Goal: Task Accomplishment & Management: Use online tool/utility

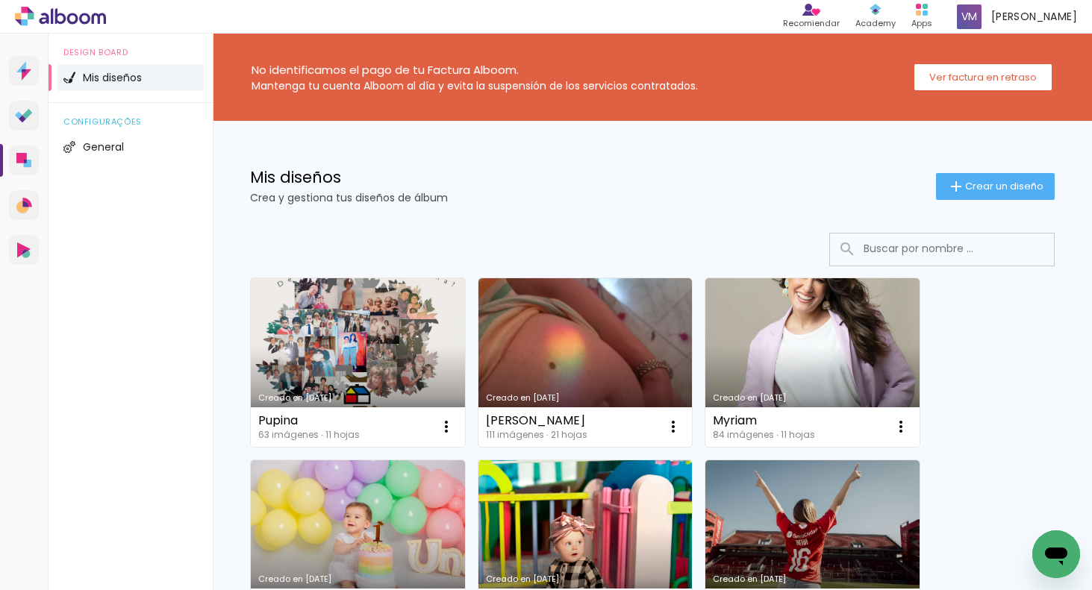
click at [337, 337] on link "Creado en [DATE]" at bounding box center [358, 362] width 214 height 169
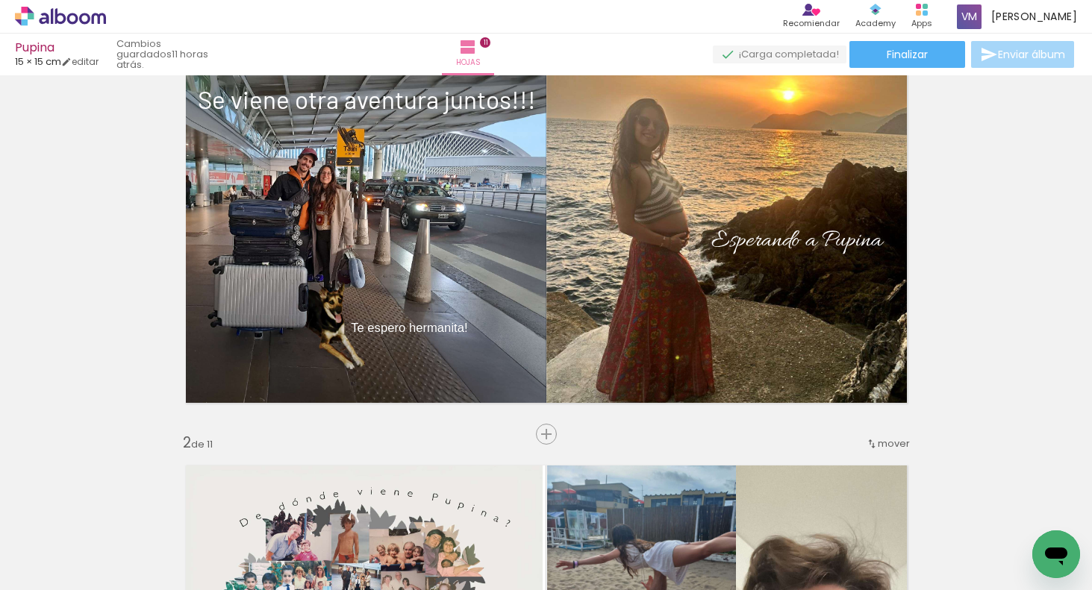
scroll to position [72, 0]
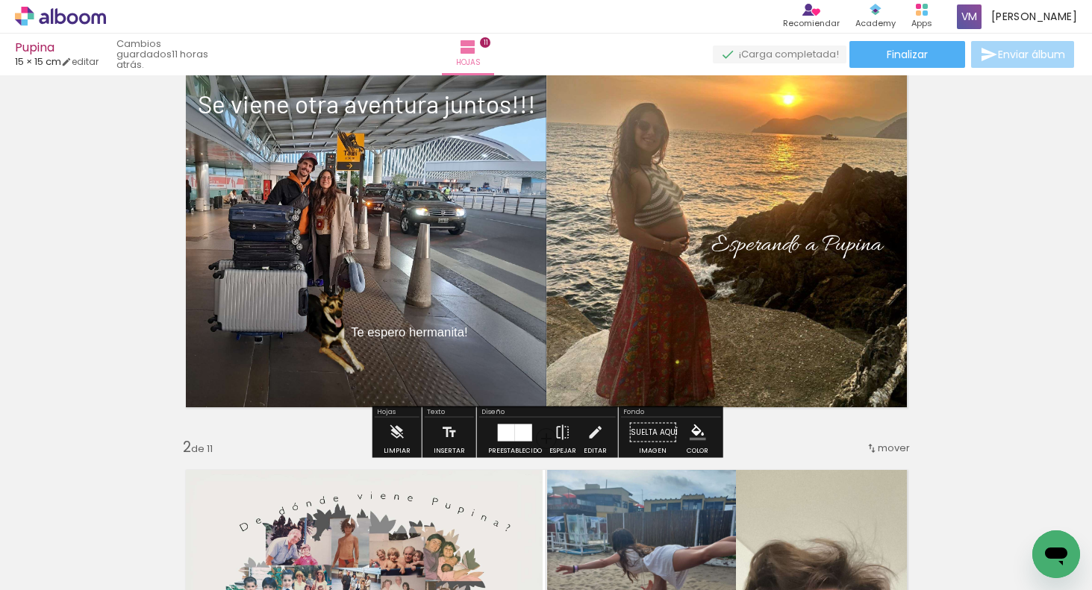
click at [471, 334] on div "Te espero hermanita!" at bounding box center [409, 319] width 139 height 89
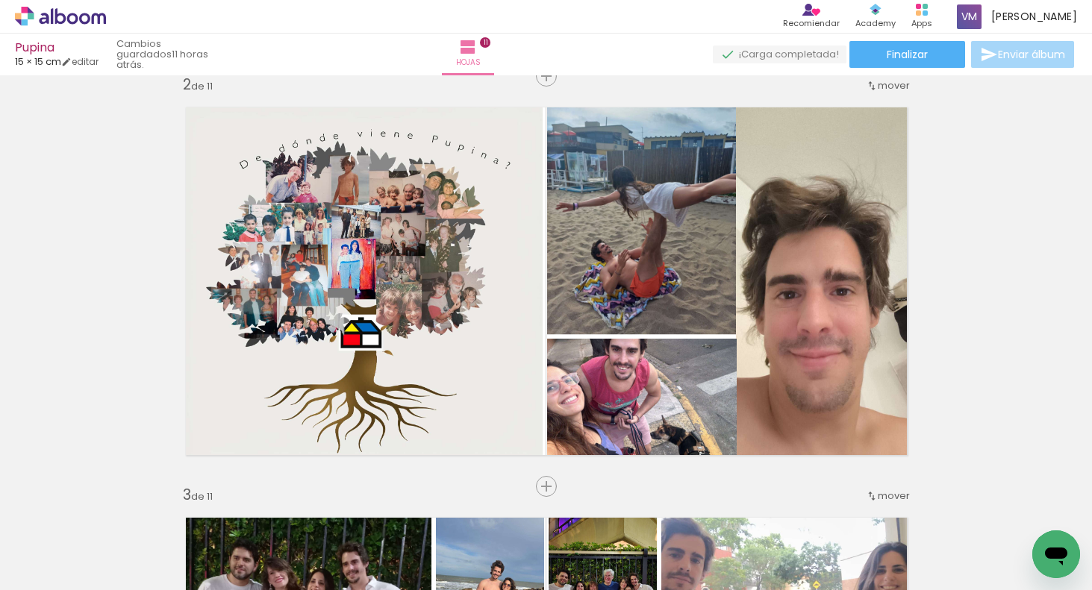
scroll to position [424, 0]
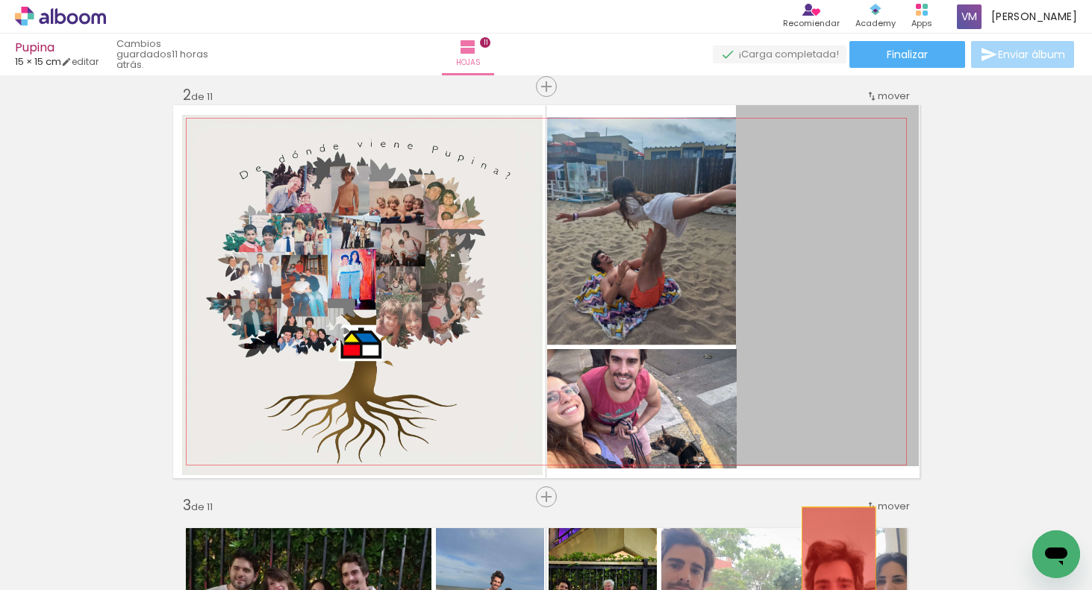
drag, startPoint x: 811, startPoint y: 439, endPoint x: 844, endPoint y: 554, distance: 120.2
click at [843, 584] on quentale-workspace at bounding box center [546, 295] width 1092 height 590
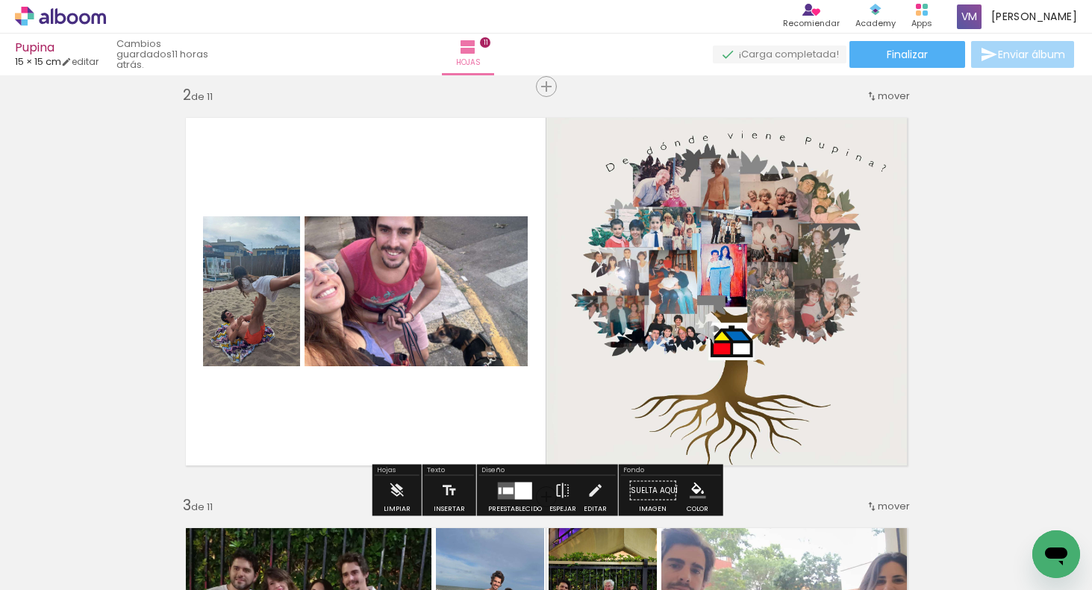
click at [520, 482] on div at bounding box center [523, 490] width 17 height 17
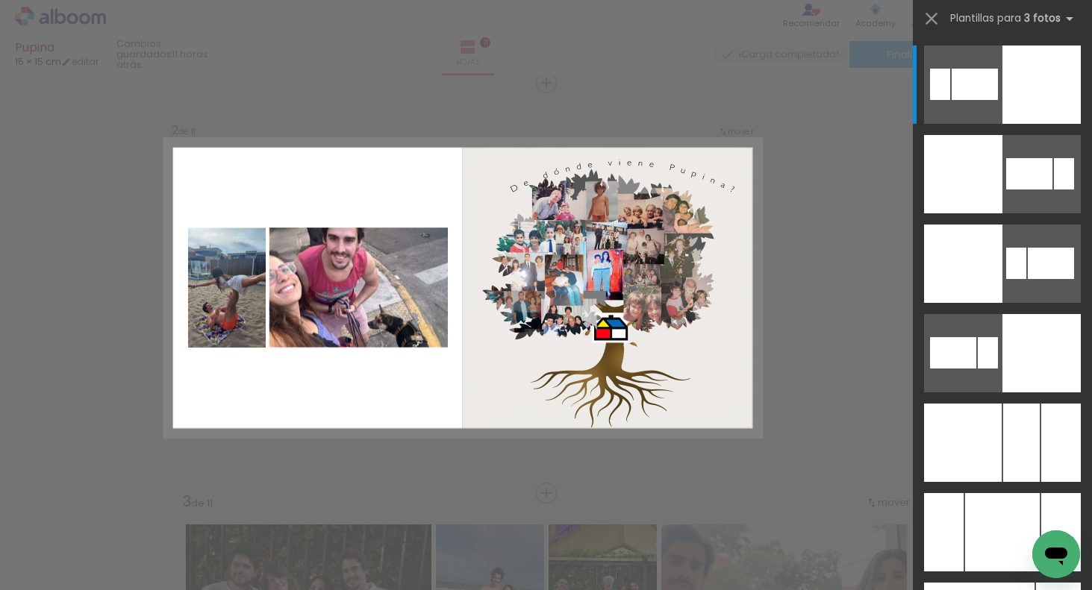
scroll to position [429, 0]
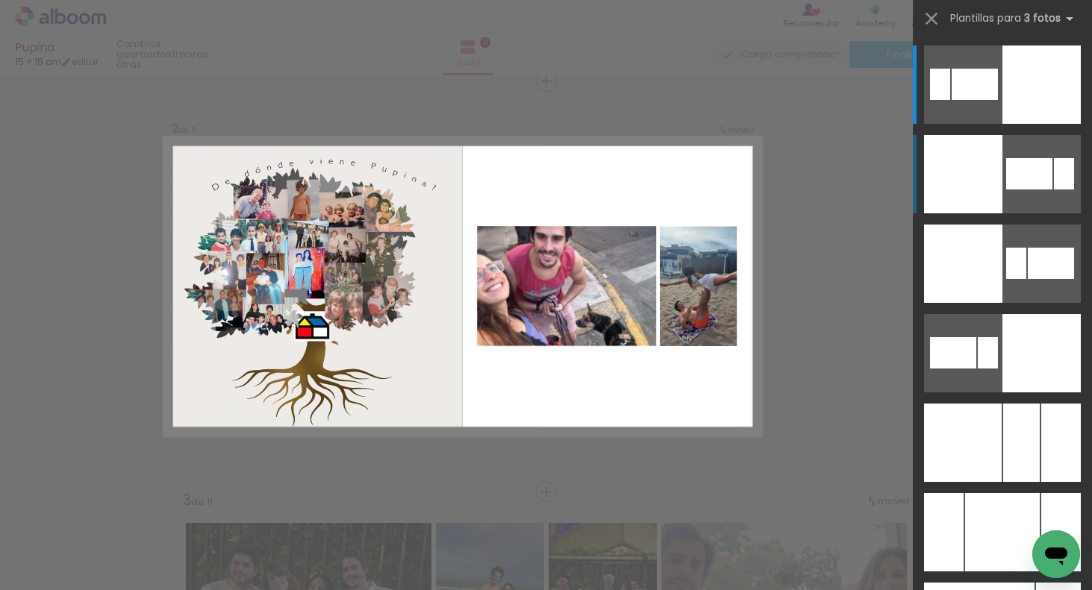
click at [968, 193] on div at bounding box center [963, 174] width 78 height 78
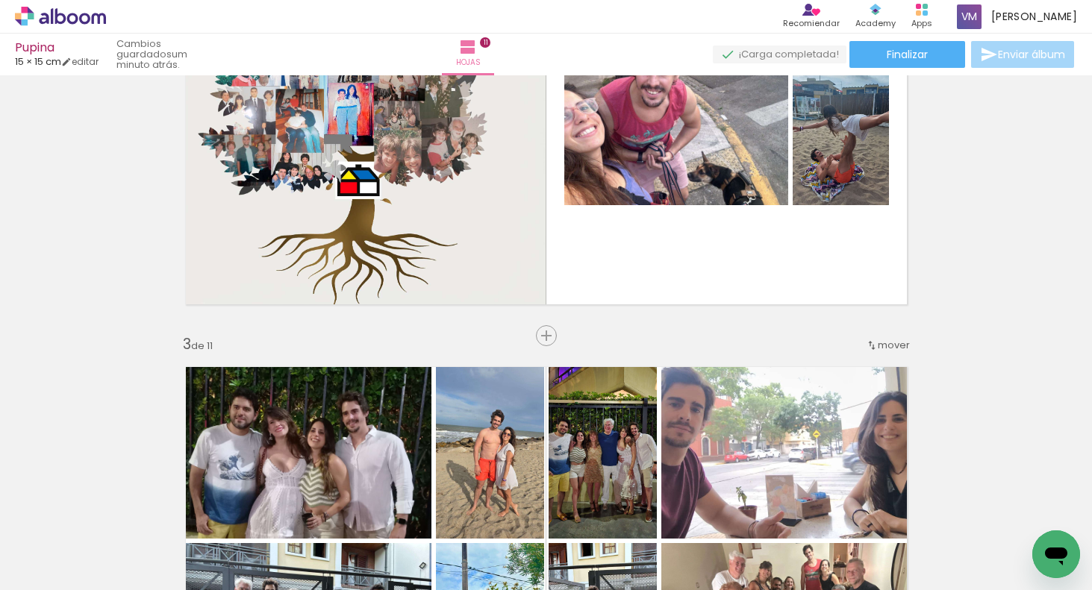
scroll to position [557, 0]
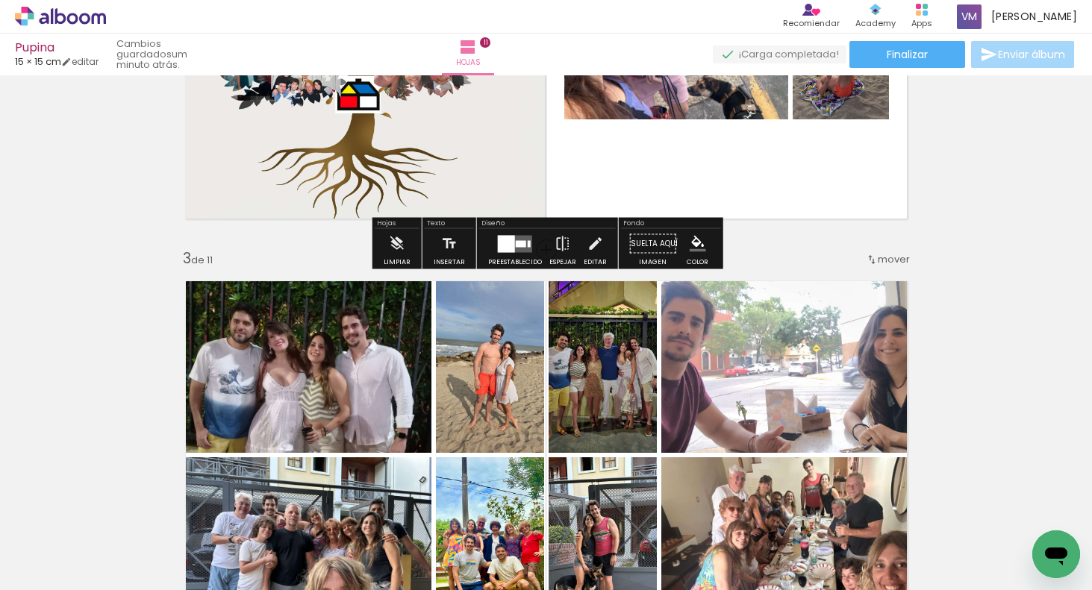
scroll to position [710, 0]
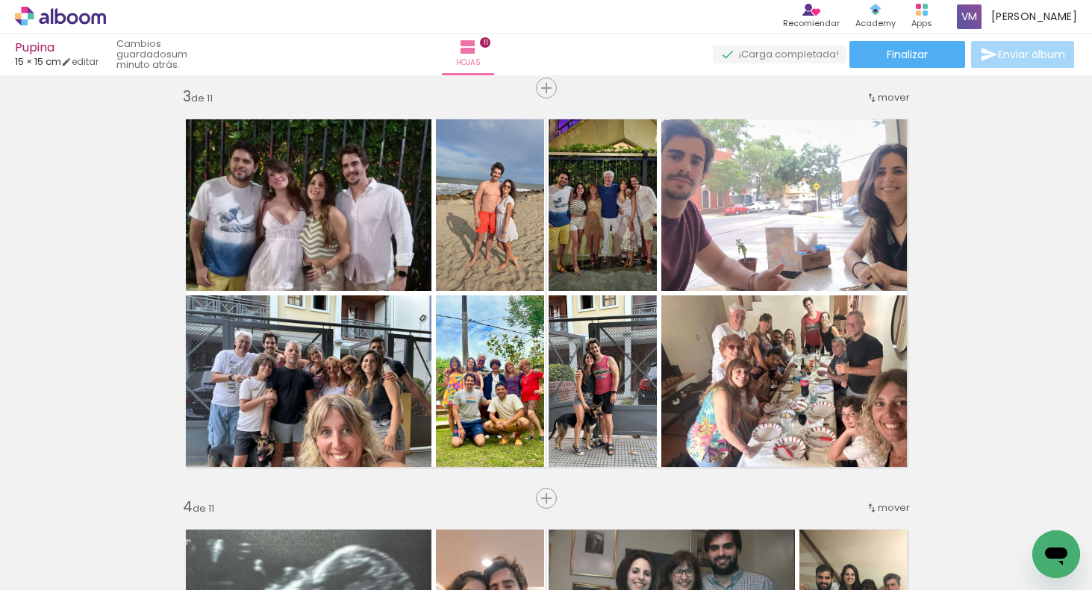
scroll to position [829, 0]
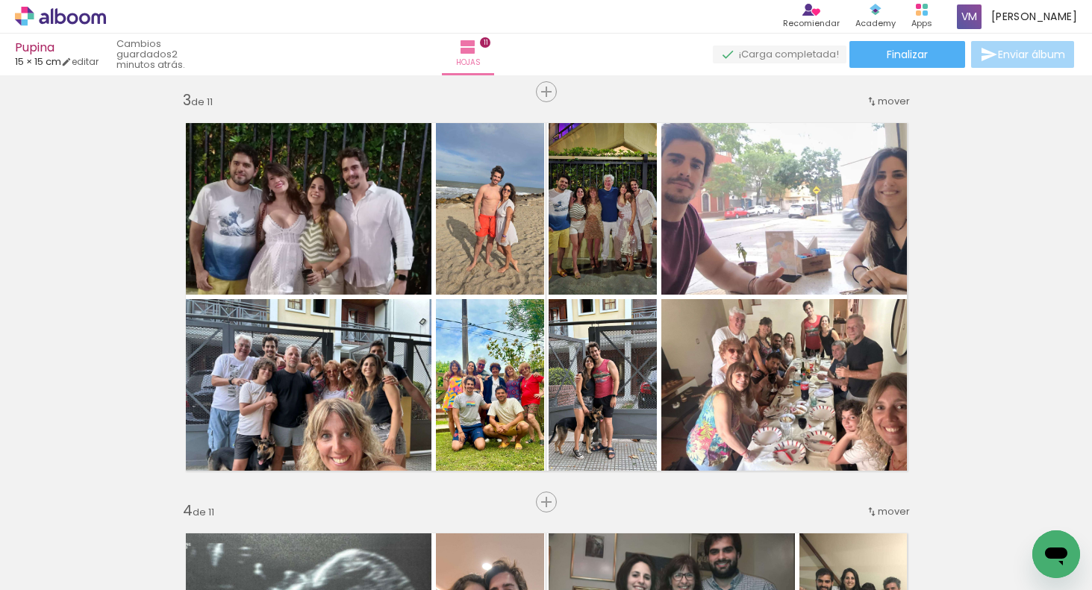
drag, startPoint x: 1016, startPoint y: 305, endPoint x: 60, endPoint y: 575, distance: 993.4
click at [60, 575] on quentale-workspace at bounding box center [546, 295] width 1092 height 590
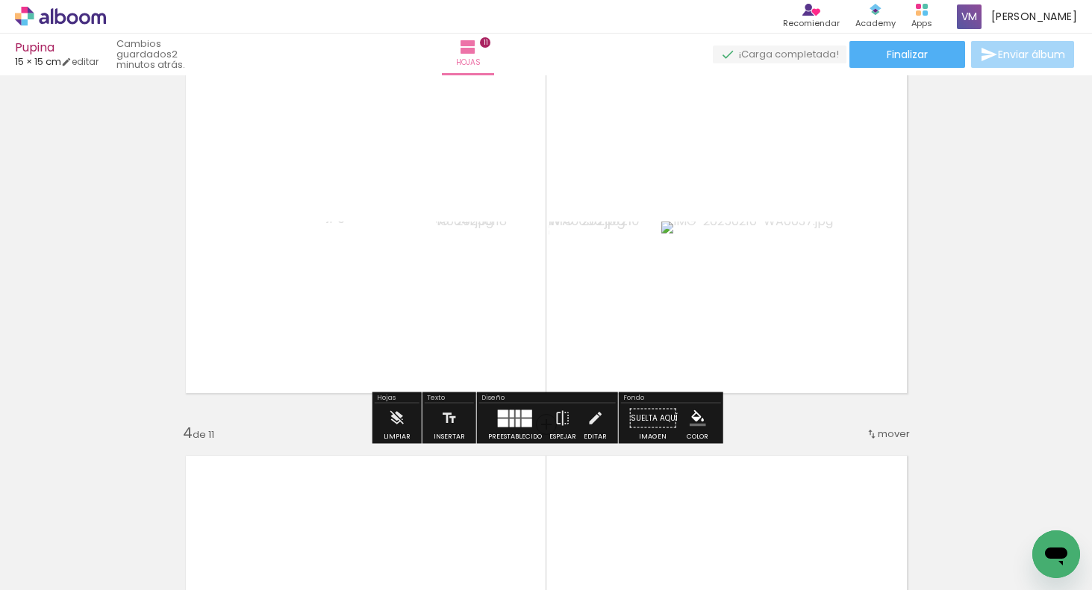
scroll to position [972, 0]
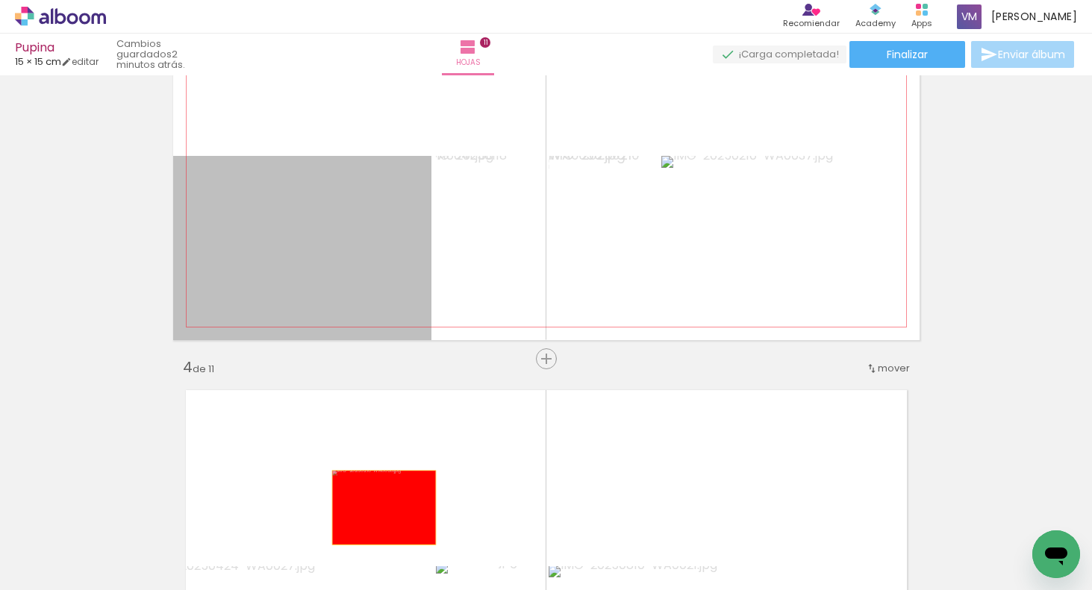
drag, startPoint x: 328, startPoint y: 280, endPoint x: 516, endPoint y: 543, distance: 323.2
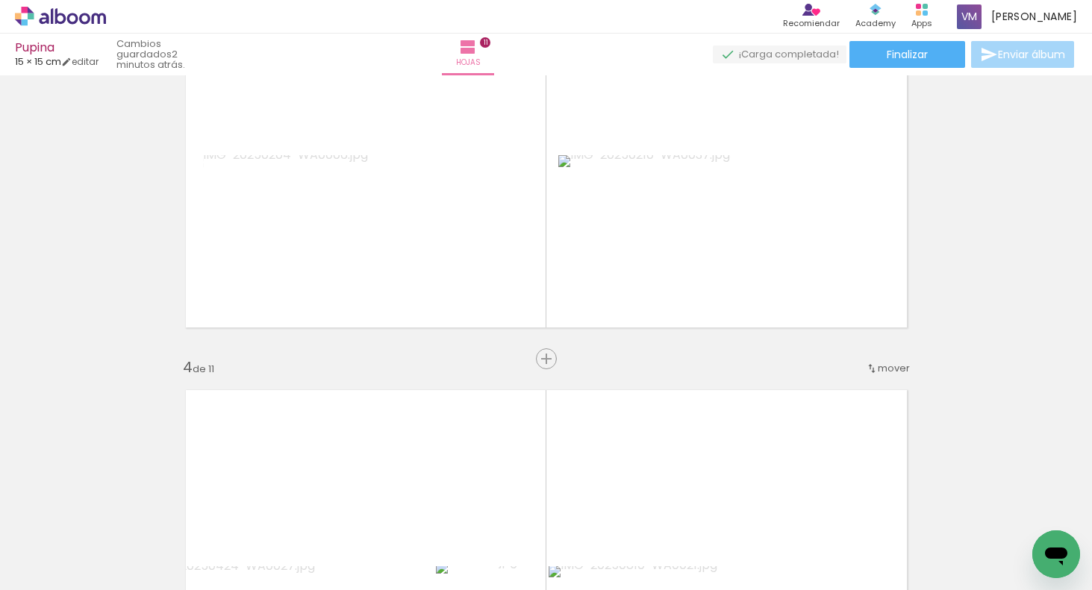
scroll to position [0, 269]
drag, startPoint x: 968, startPoint y: 532, endPoint x: 953, endPoint y: 528, distance: 15.4
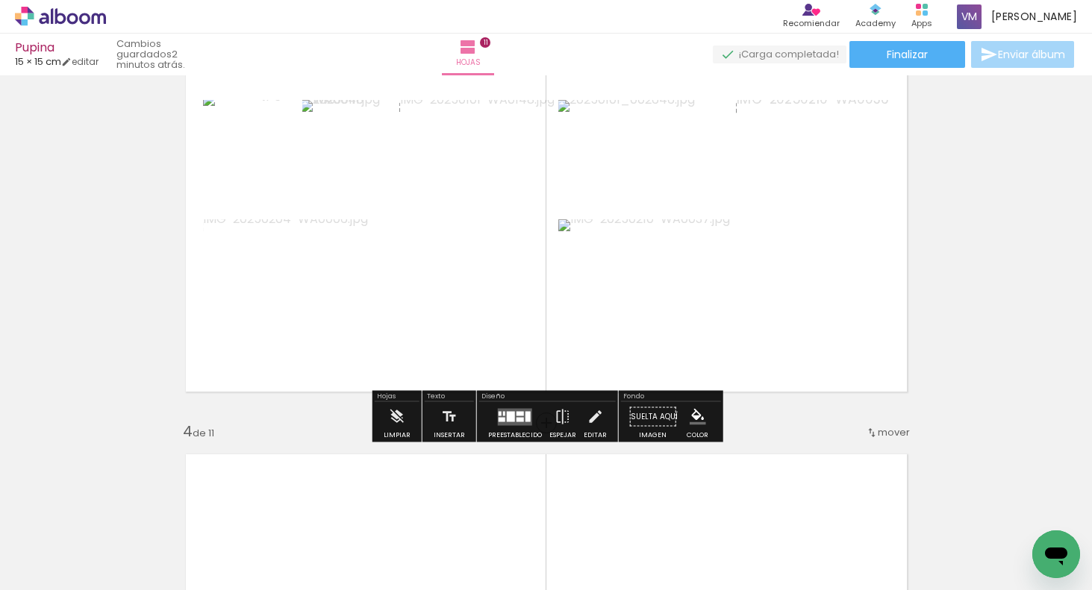
scroll to position [904, 0]
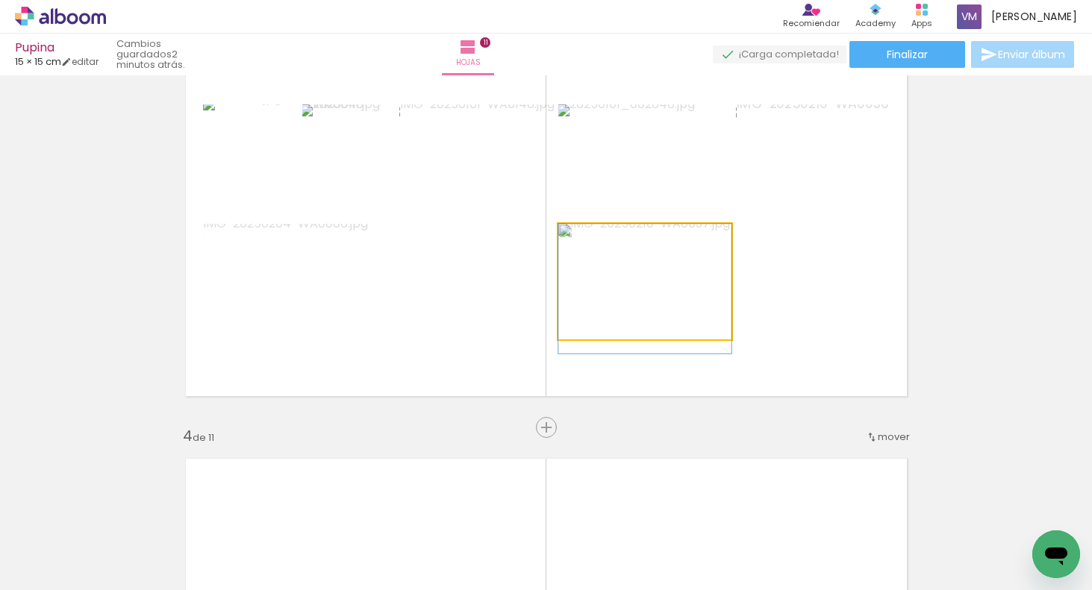
click at [633, 284] on quentale-photo at bounding box center [644, 282] width 173 height 116
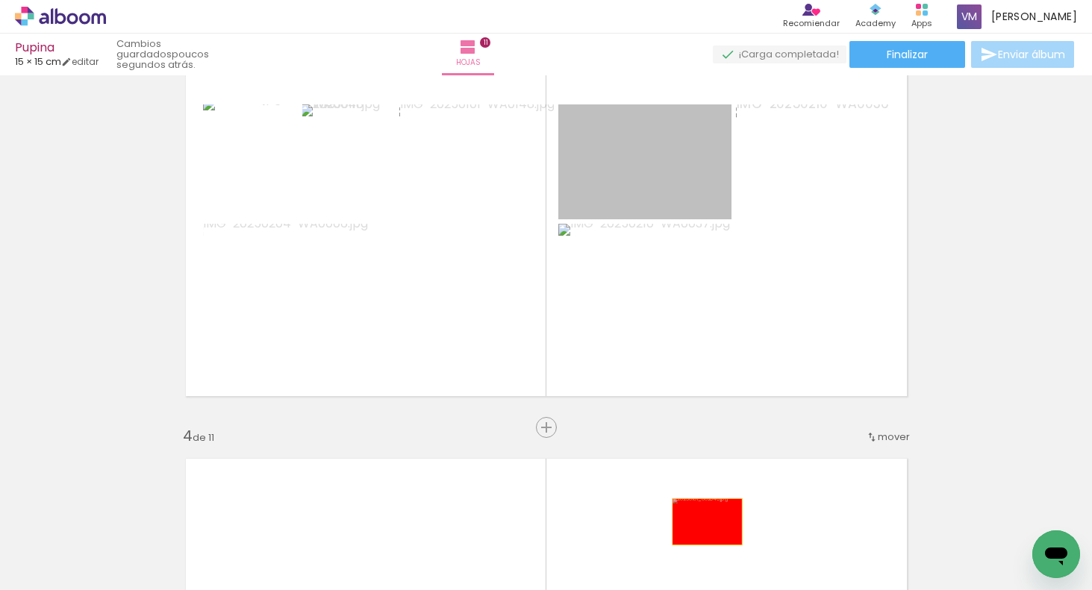
drag, startPoint x: 681, startPoint y: 179, endPoint x: 702, endPoint y: 506, distance: 327.6
click at [706, 522] on quentale-workspace at bounding box center [546, 295] width 1092 height 590
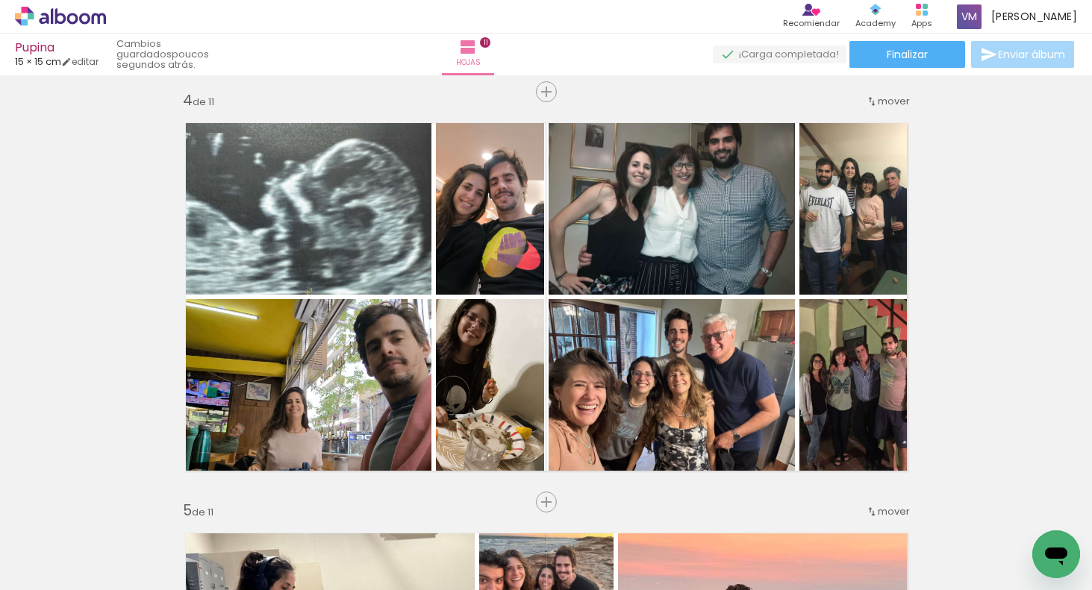
scroll to position [1232, 0]
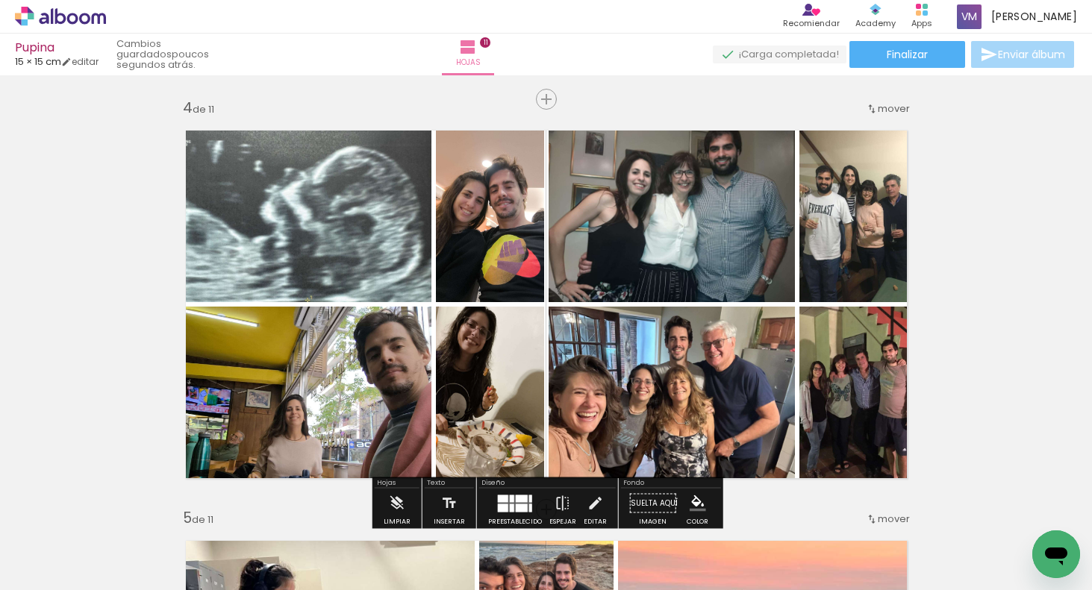
drag, startPoint x: 1013, startPoint y: 248, endPoint x: 838, endPoint y: 387, distance: 223.2
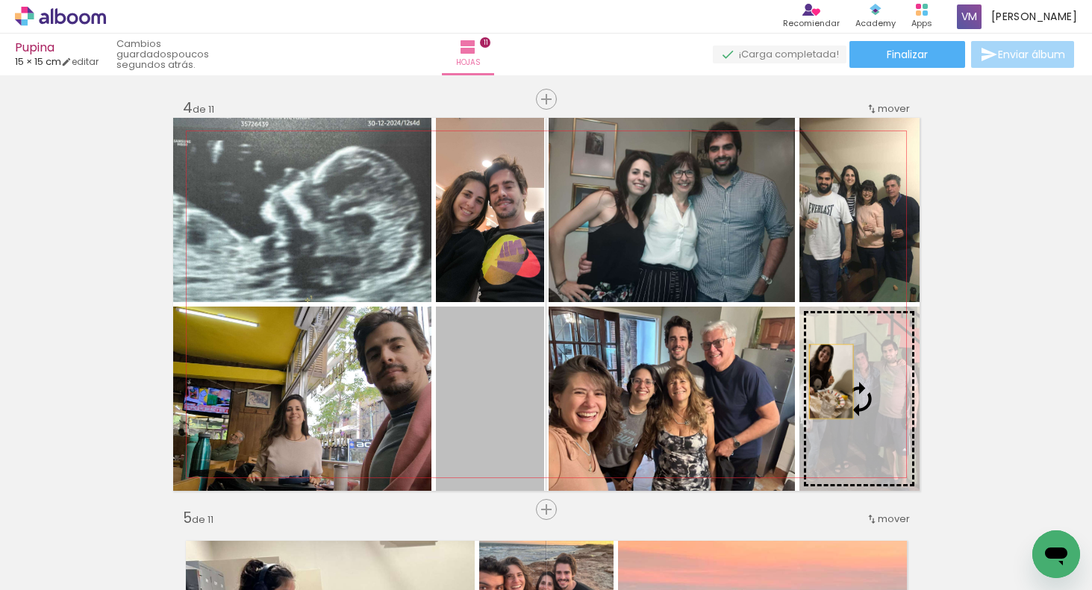
drag, startPoint x: 501, startPoint y: 416, endPoint x: 844, endPoint y: 385, distance: 343.9
click at [0, 0] on slot at bounding box center [0, 0] width 0 height 0
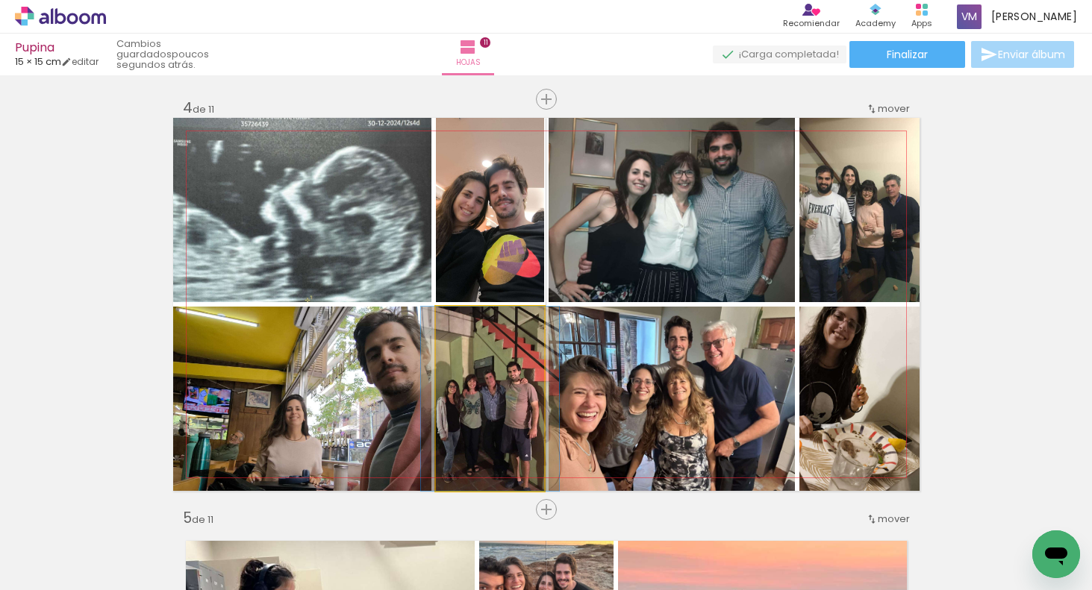
drag, startPoint x: 504, startPoint y: 419, endPoint x: 502, endPoint y: 400, distance: 19.5
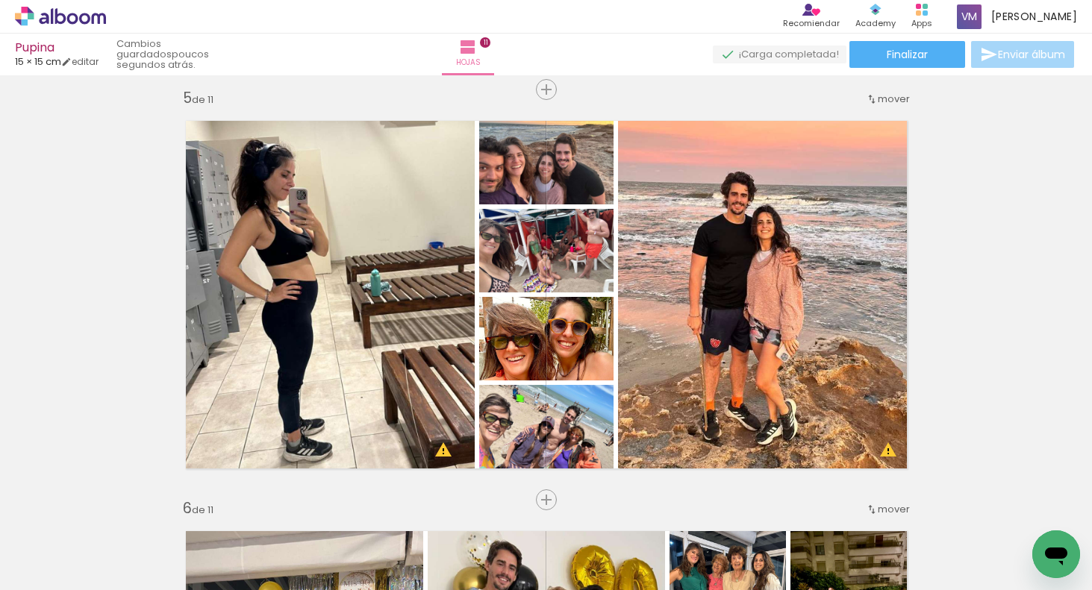
scroll to position [1662, 0]
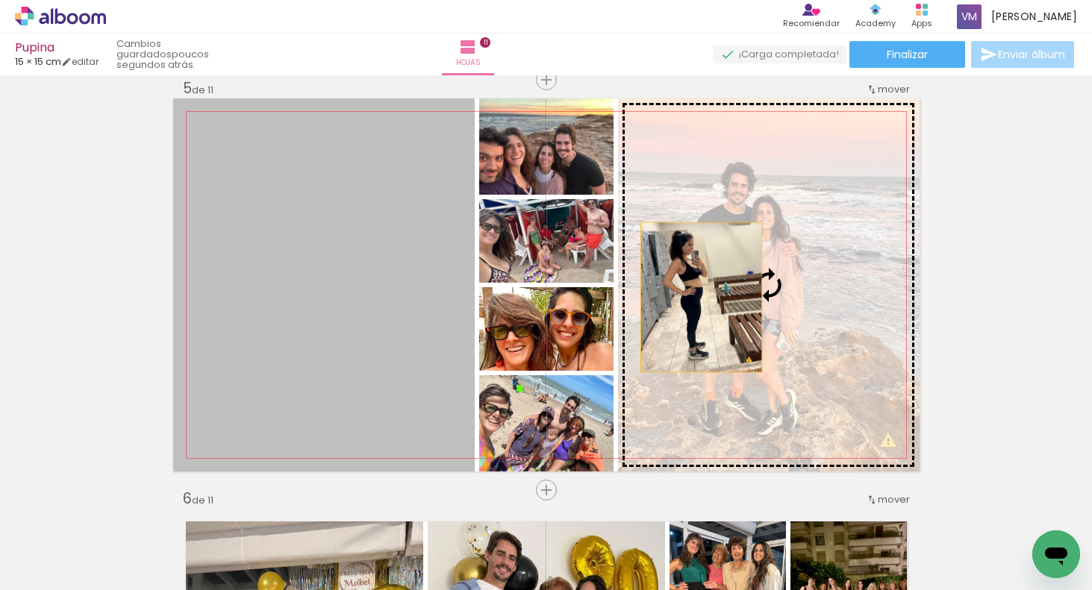
drag, startPoint x: 426, startPoint y: 333, endPoint x: 798, endPoint y: 292, distance: 373.9
click at [0, 0] on slot at bounding box center [0, 0] width 0 height 0
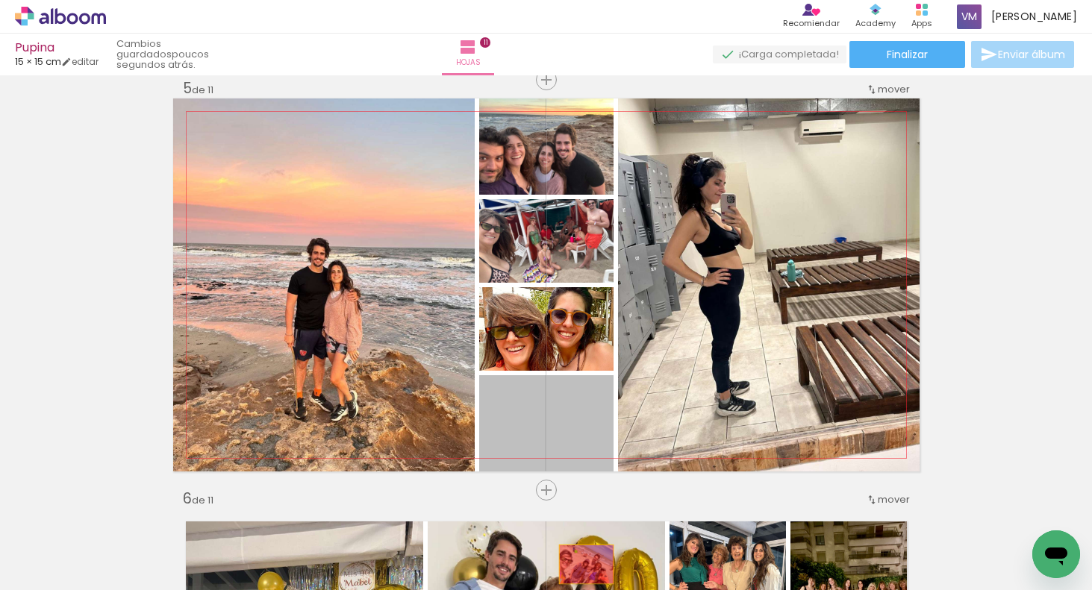
drag, startPoint x: 569, startPoint y: 435, endPoint x: 610, endPoint y: 557, distance: 128.8
click at [587, 573] on quentale-workspace at bounding box center [546, 295] width 1092 height 590
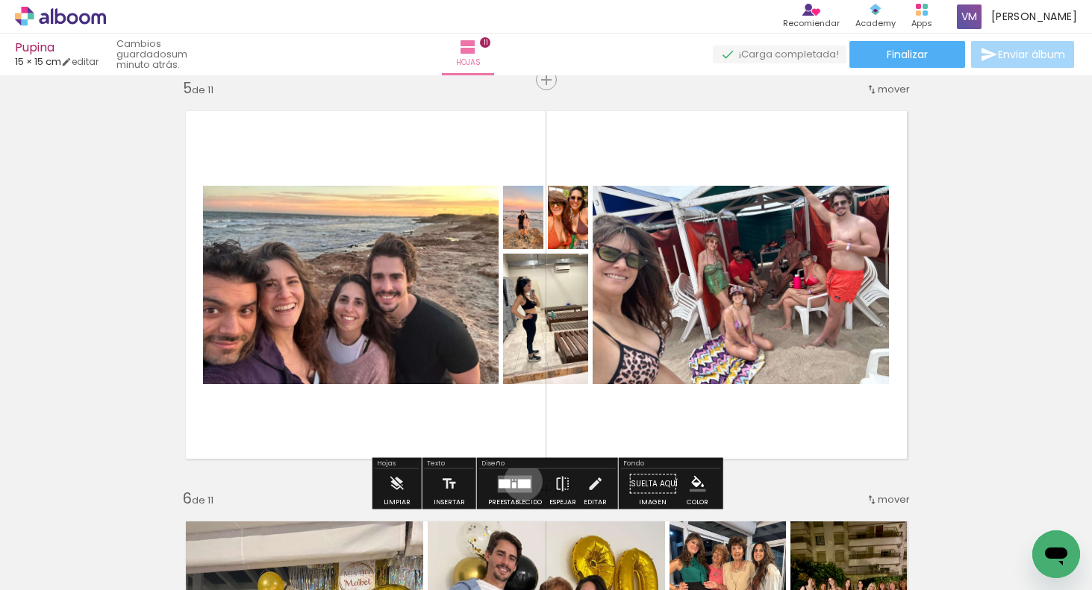
click at [519, 481] on div at bounding box center [524, 483] width 13 height 9
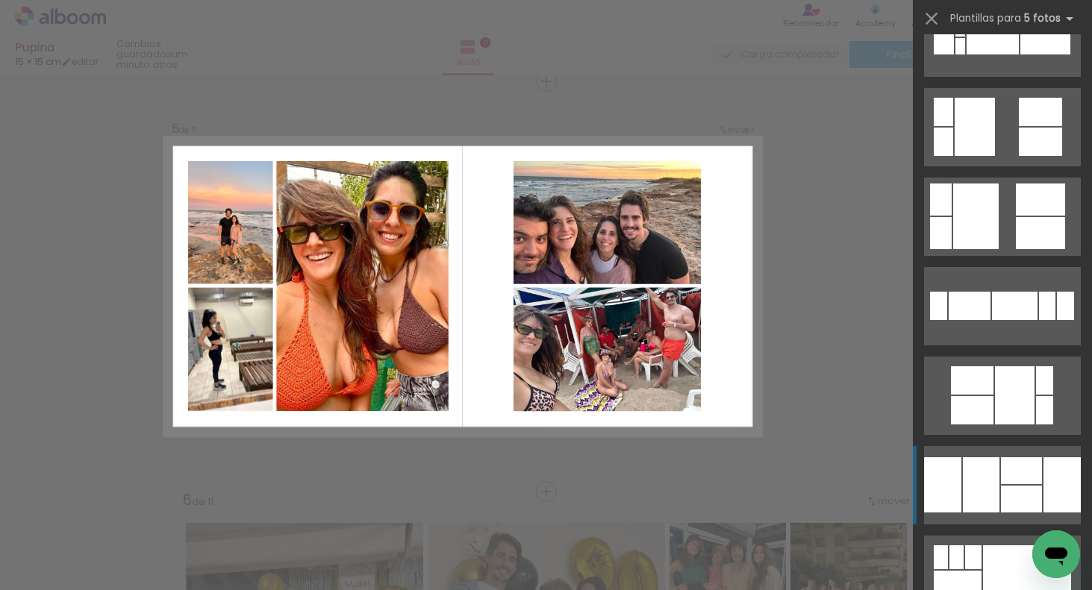
scroll to position [991, 0]
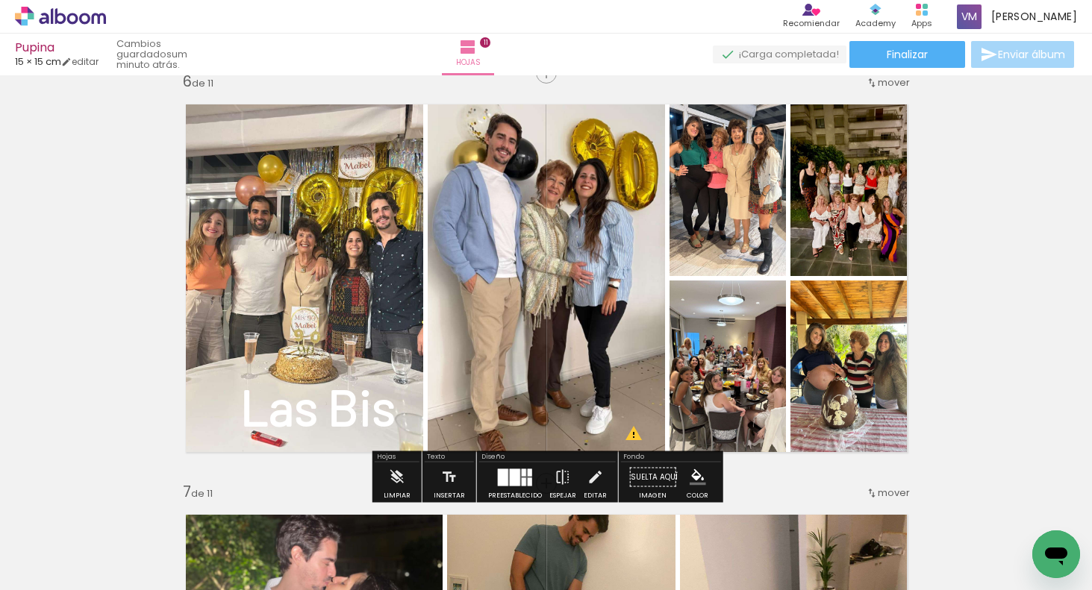
scroll to position [2066, 0]
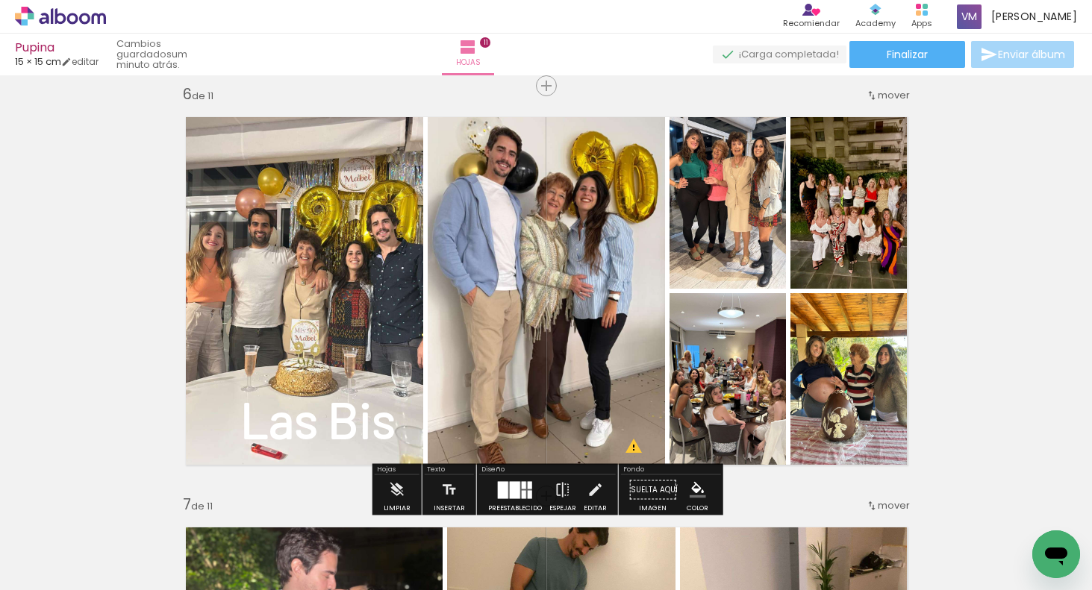
click at [389, 428] on strong "Las Bis" at bounding box center [317, 419] width 155 height 60
click at [271, 432] on quentale-selection at bounding box center [318, 420] width 178 height 91
type input "Barlow"
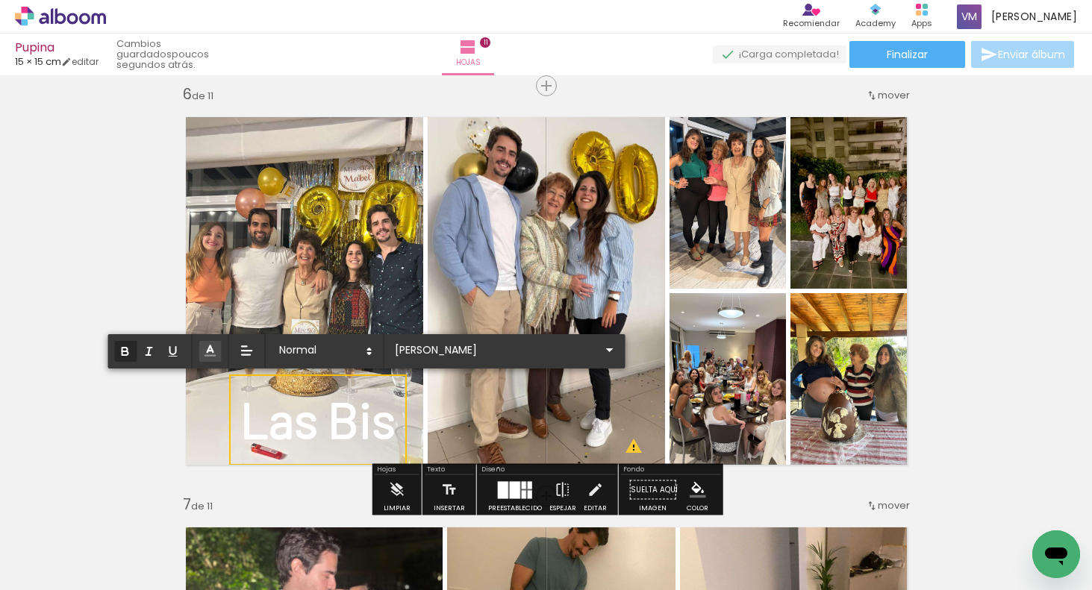
click at [272, 430] on strong "Las Bis" at bounding box center [317, 419] width 155 height 60
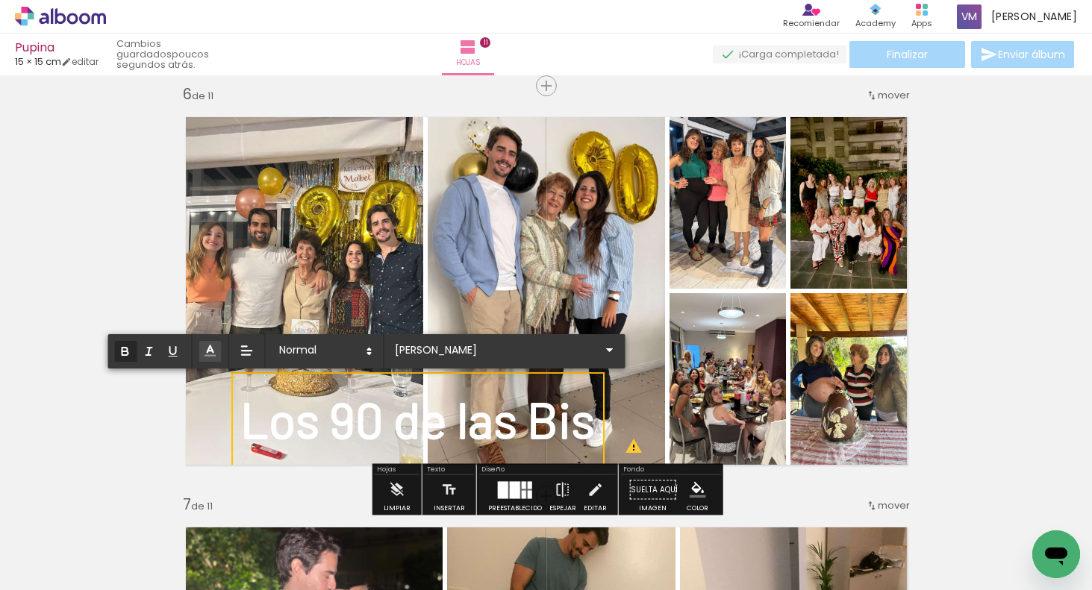
click at [590, 425] on strong "Los 90 de las Bis" at bounding box center [417, 419] width 354 height 60
click at [637, 317] on quentale-layouter at bounding box center [546, 290] width 746 height 373
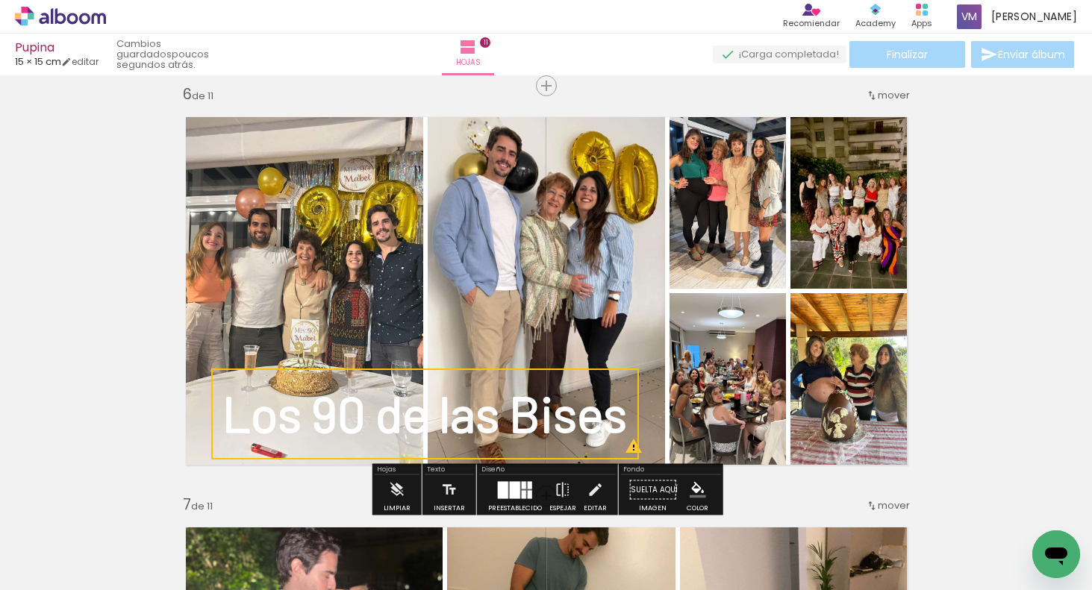
drag, startPoint x: 618, startPoint y: 389, endPoint x: 601, endPoint y: 378, distance: 20.1
click at [599, 383] on quentale-selection at bounding box center [425, 414] width 428 height 91
click at [991, 246] on div "Insertar hoja 1 de 11 Insertar hoja 2 de 11 Insertar hoja 3 de 11 Insertar hoja…" at bounding box center [546, 477] width 1092 height 4926
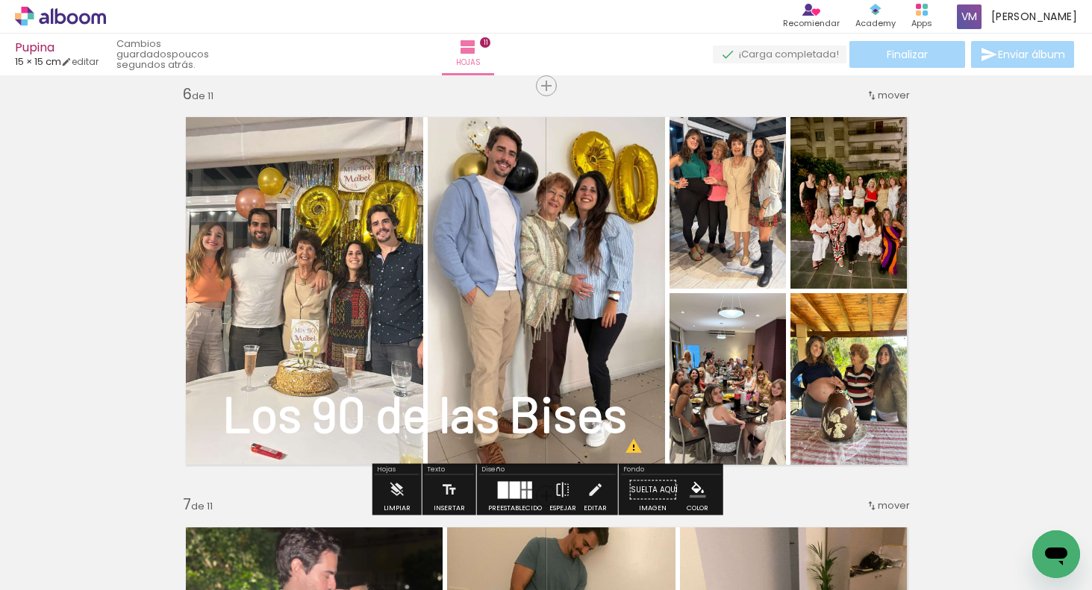
click at [992, 217] on div "Insertar hoja 1 de 11 Insertar hoja 2 de 11 Insertar hoja 3 de 11 Insertar hoja…" at bounding box center [546, 477] width 1092 height 4926
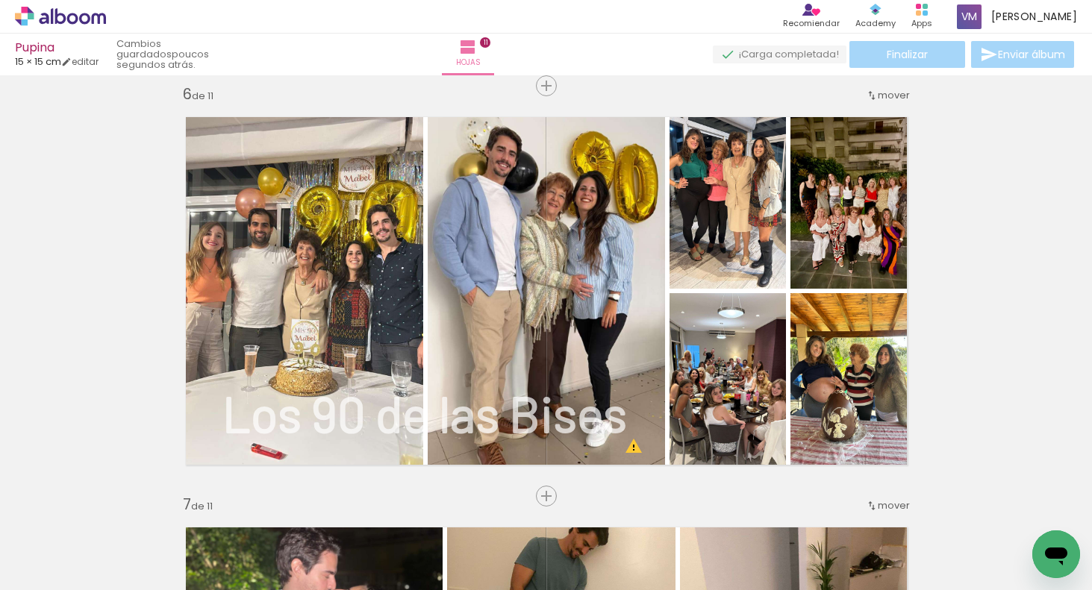
click at [1000, 348] on div "Insertar hoja 1 de 11 Insertar hoja 2 de 11 Insertar hoja 3 de 11 Insertar hoja…" at bounding box center [546, 477] width 1092 height 4926
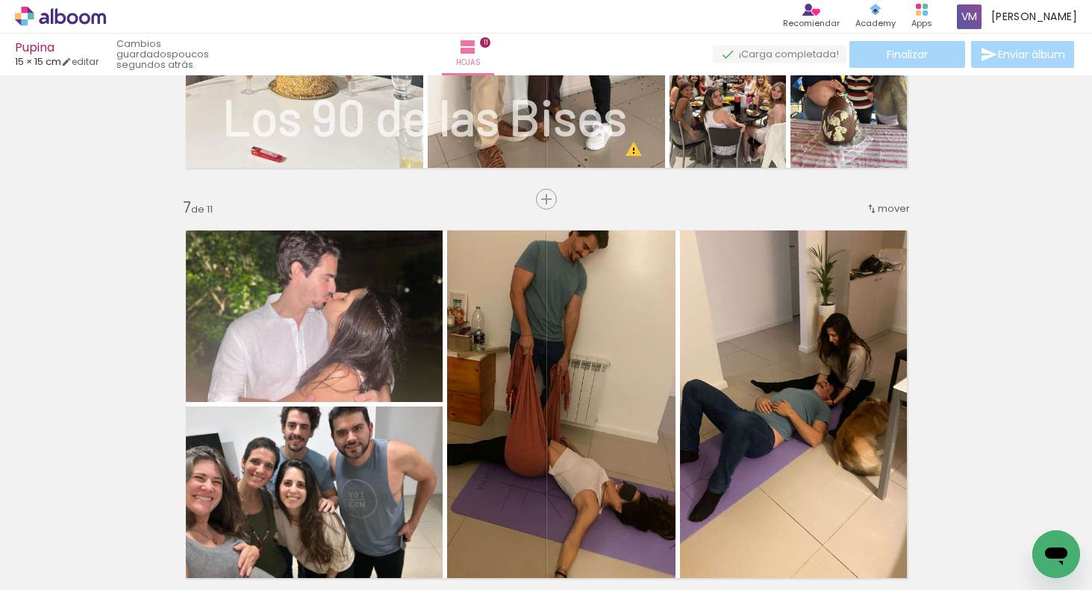
scroll to position [2374, 0]
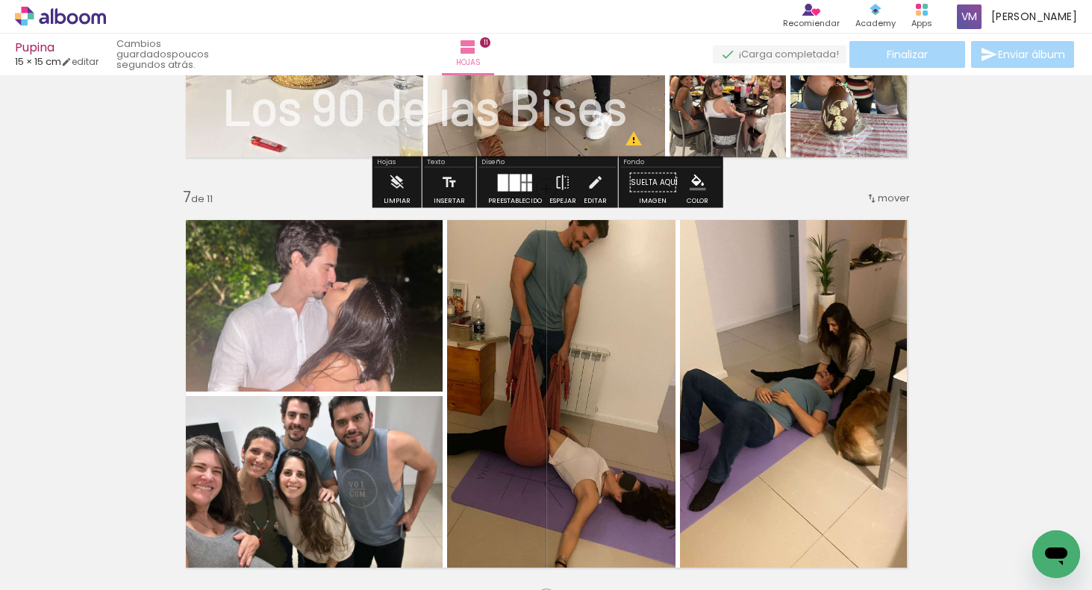
click at [585, 101] on strong "Los 90 de las Bises" at bounding box center [424, 105] width 404 height 60
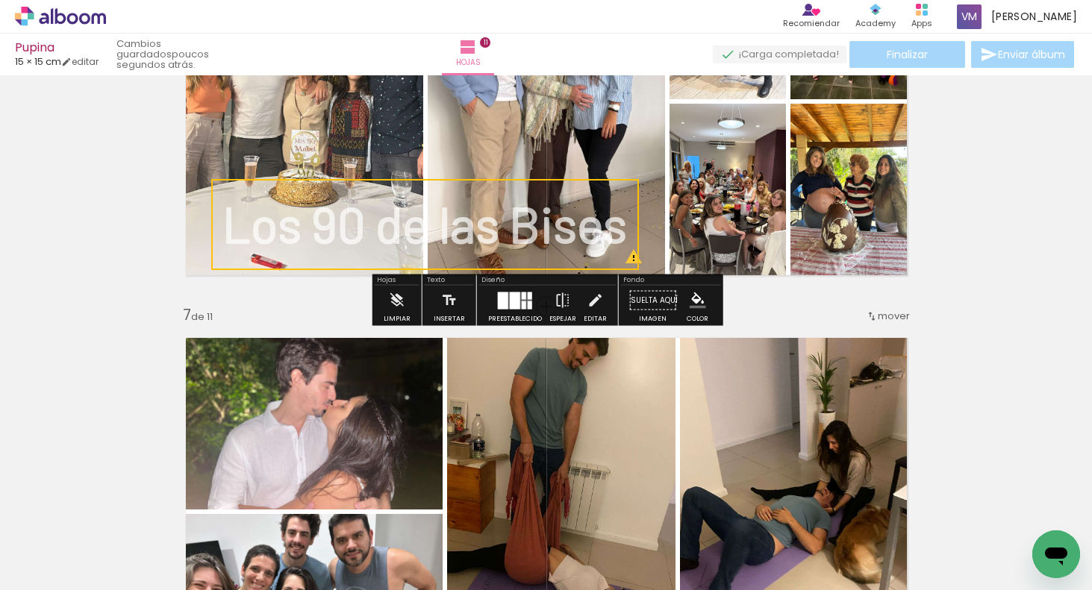
scroll to position [2255, 0]
click at [516, 228] on quentale-selection at bounding box center [425, 225] width 428 height 91
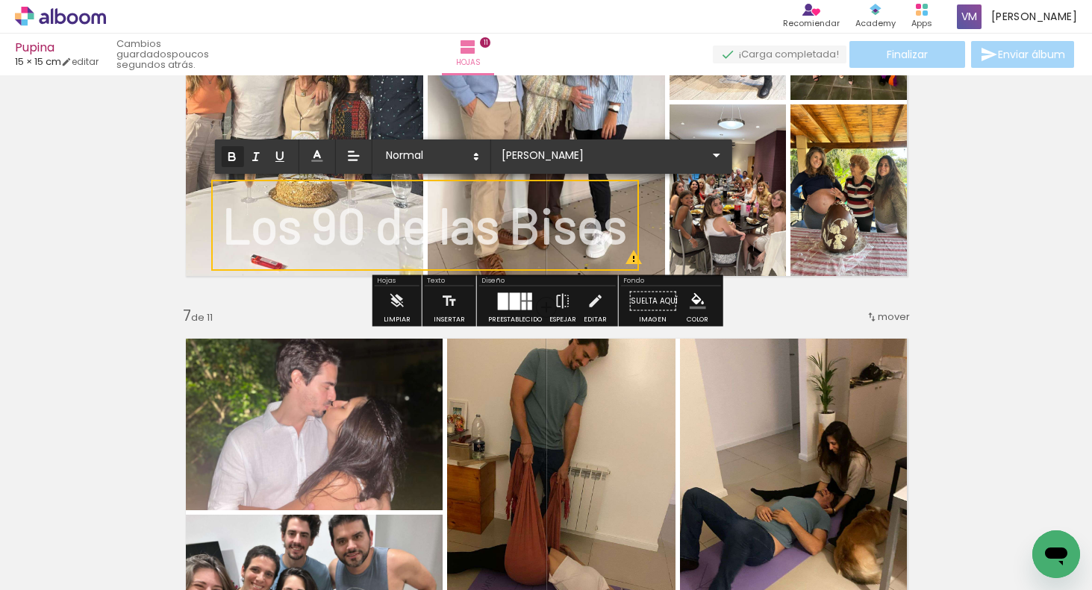
click at [987, 191] on div "Insertar hoja 1 de 11 Insertar hoja 2 de 11 Insertar hoja 3 de 11 Insertar hoja…" at bounding box center [546, 288] width 1092 height 4926
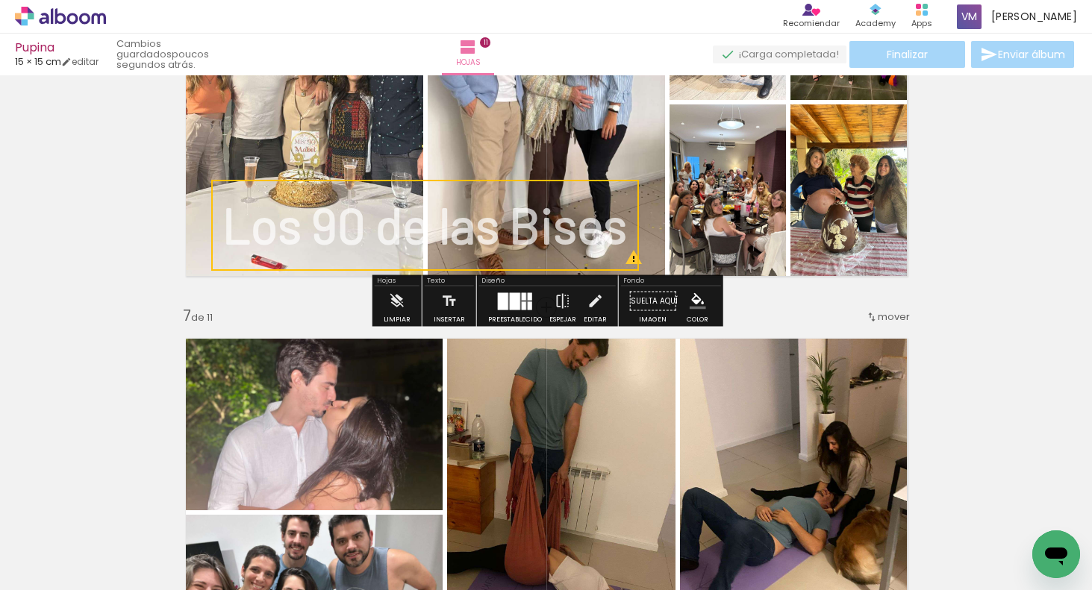
click at [657, 157] on quentale-layouter at bounding box center [546, 102] width 746 height 373
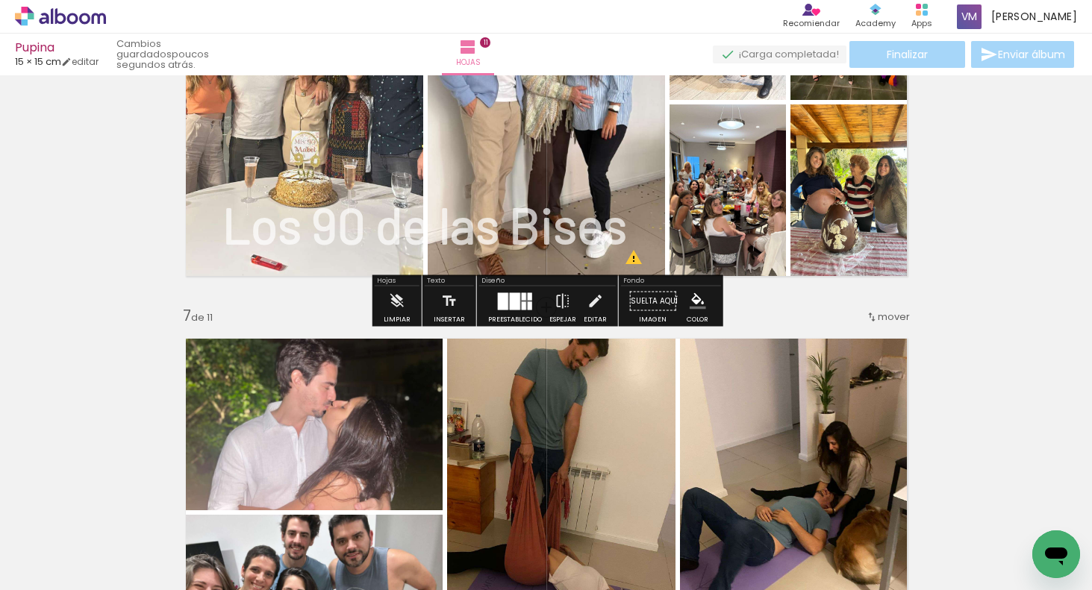
click at [1002, 183] on div "Insertar hoja 1 de 11 Insertar hoja 2 de 11 Insertar hoja 3 de 11 Insertar hoja…" at bounding box center [546, 288] width 1092 height 4926
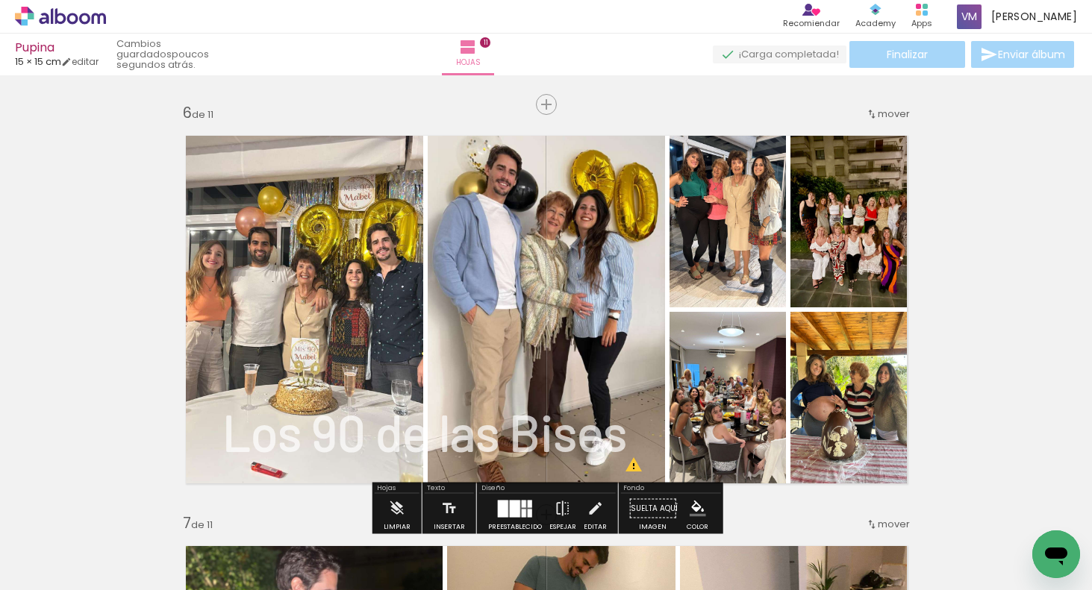
scroll to position [2025, 0]
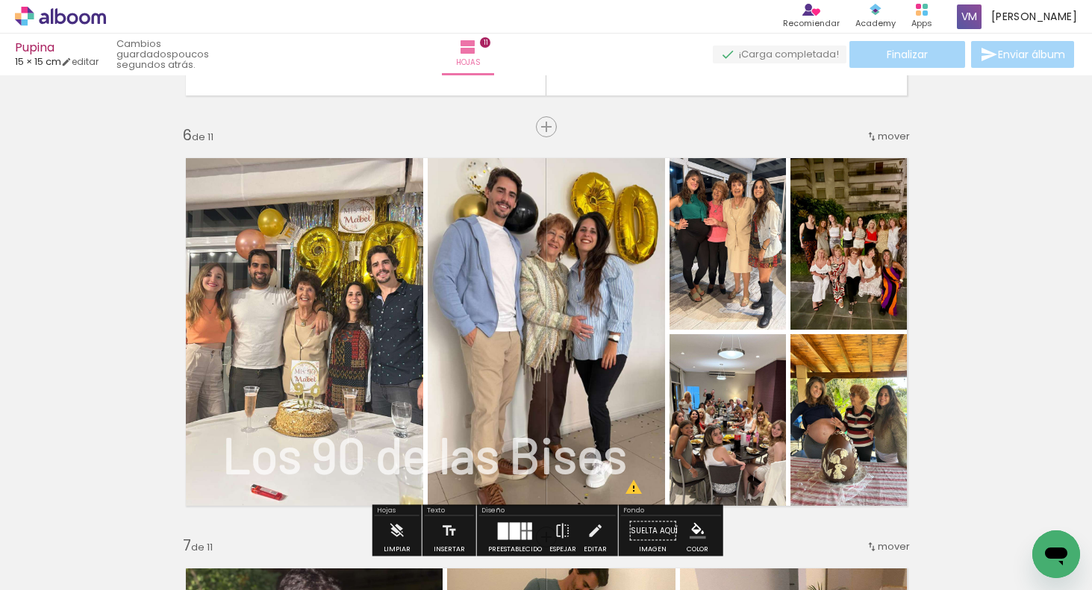
click at [551, 286] on quentale-photo at bounding box center [546, 332] width 237 height 373
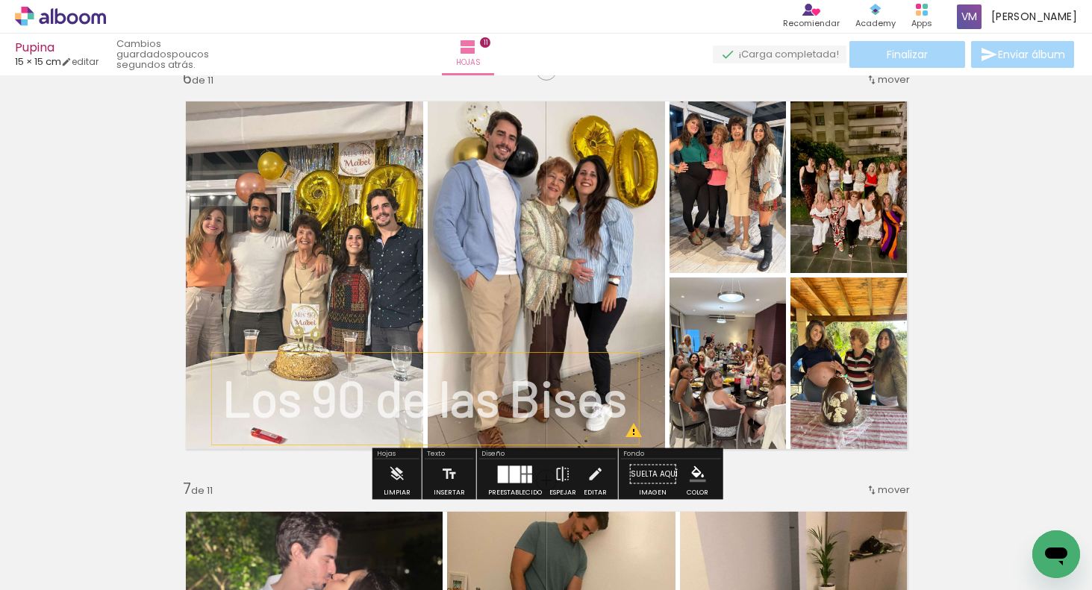
scroll to position [2148, 0]
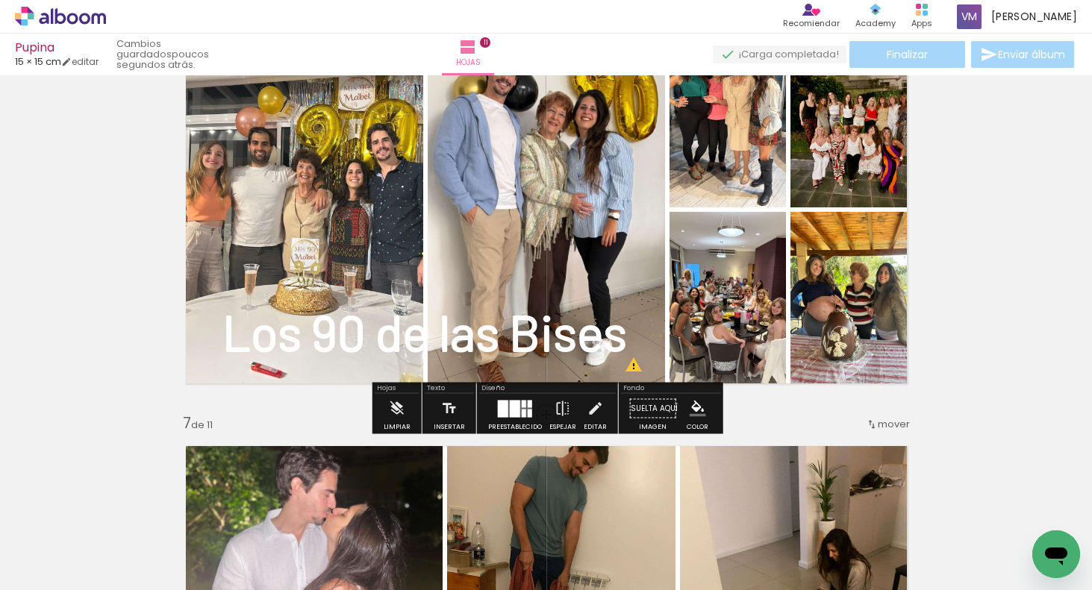
click at [995, 219] on div "Insertar hoja 1 de 11 Insertar hoja 2 de 11 Insertar hoja 3 de 11 Insertar hoja…" at bounding box center [546, 396] width 1092 height 4926
drag, startPoint x: 398, startPoint y: 336, endPoint x: 388, endPoint y: 335, distance: 10.5
click at [389, 335] on strong "Los 90 de las Bises" at bounding box center [424, 331] width 404 height 60
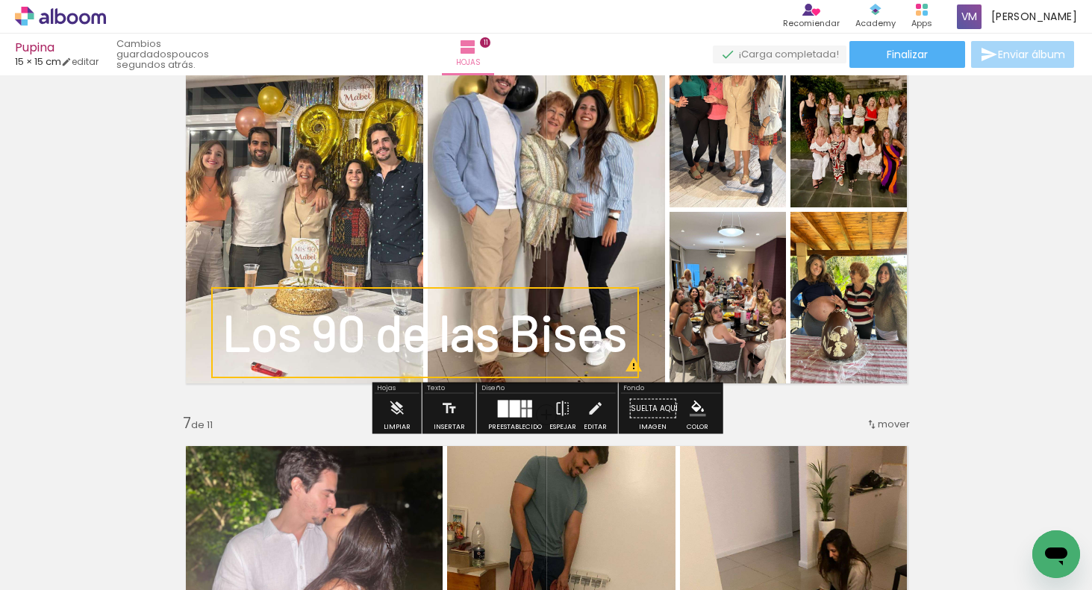
click at [545, 293] on quentale-selection at bounding box center [425, 332] width 428 height 91
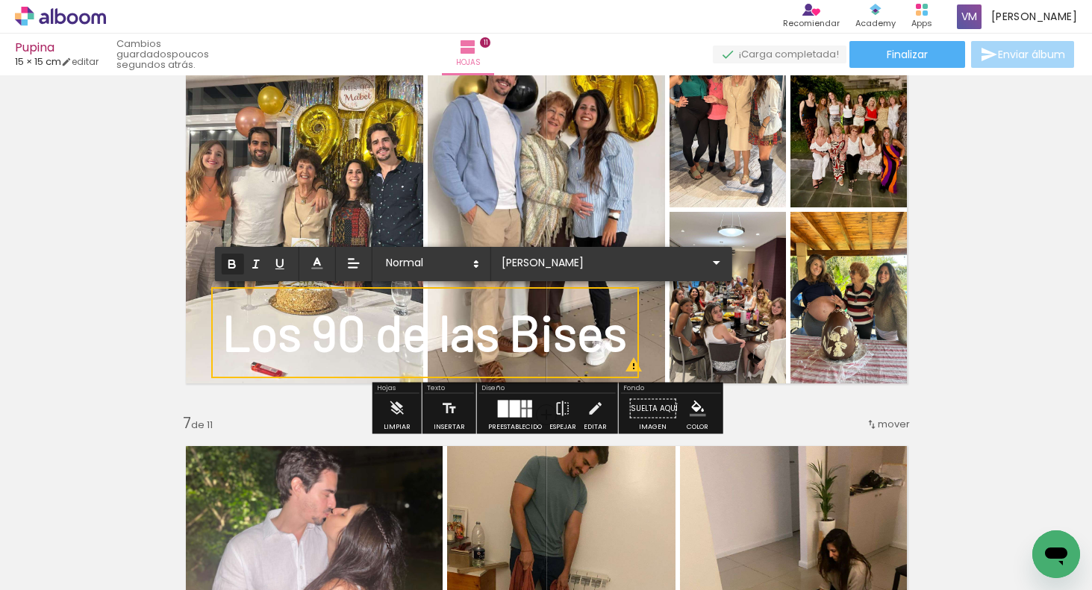
click at [550, 303] on strong "Los 90 de las Bises" at bounding box center [424, 331] width 404 height 60
click at [195, 231] on quentale-layouter at bounding box center [546, 209] width 746 height 373
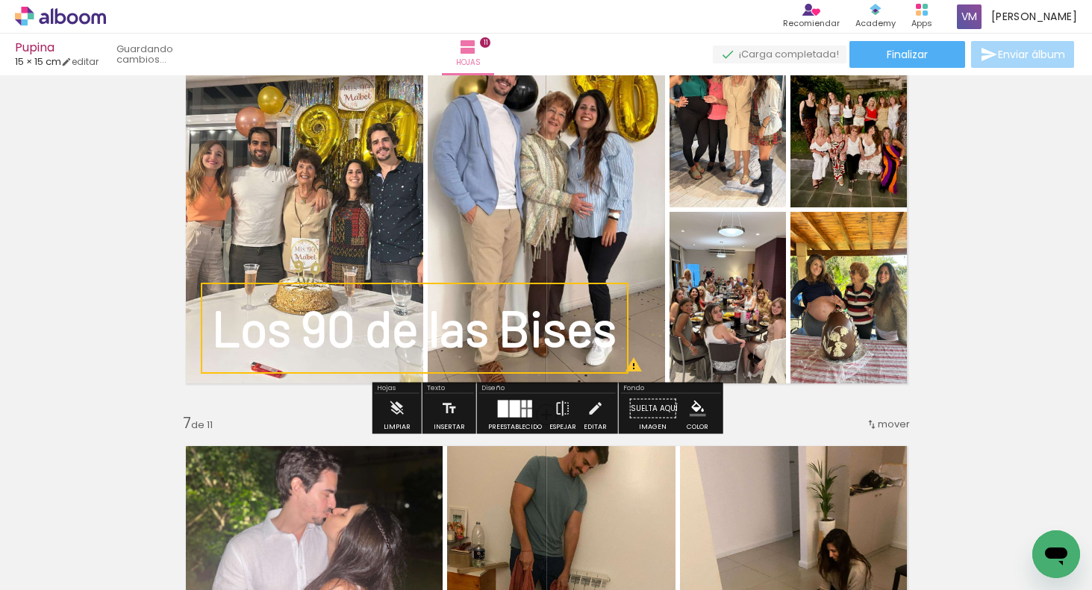
drag, startPoint x: 246, startPoint y: 304, endPoint x: 233, endPoint y: 299, distance: 13.5
click at [234, 300] on quentale-selection at bounding box center [415, 328] width 428 height 91
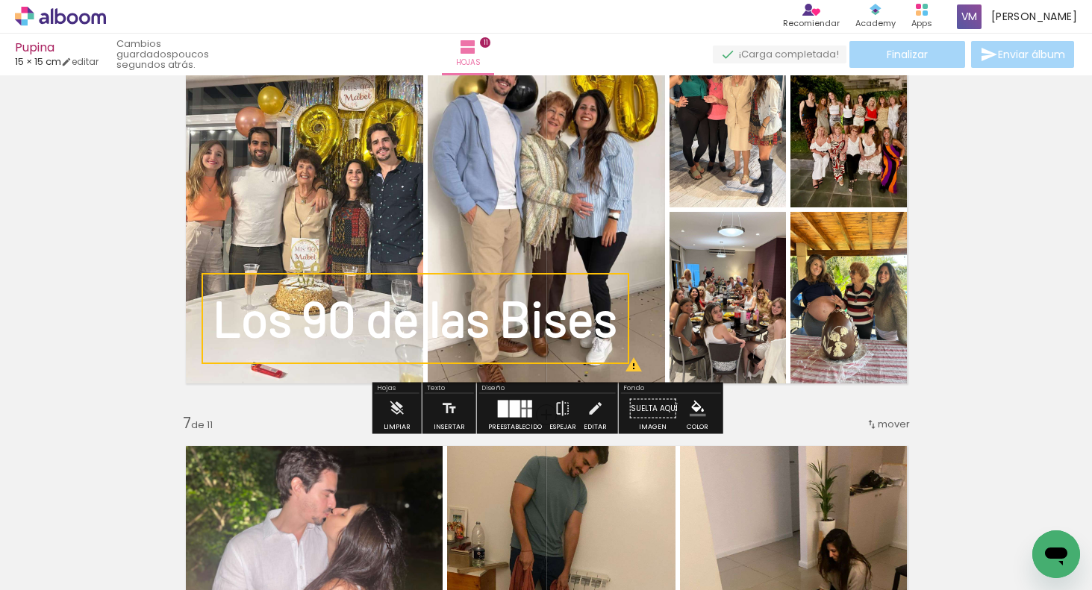
drag, startPoint x: 257, startPoint y: 298, endPoint x: 254, endPoint y: 287, distance: 11.8
click at [258, 287] on quentale-selection at bounding box center [415, 318] width 428 height 91
click at [1033, 250] on div "Insertar hoja 1 de 11 Insertar hoja 2 de 11 Insertar hoja 3 de 11 Insertar hoja…" at bounding box center [546, 396] width 1092 height 4926
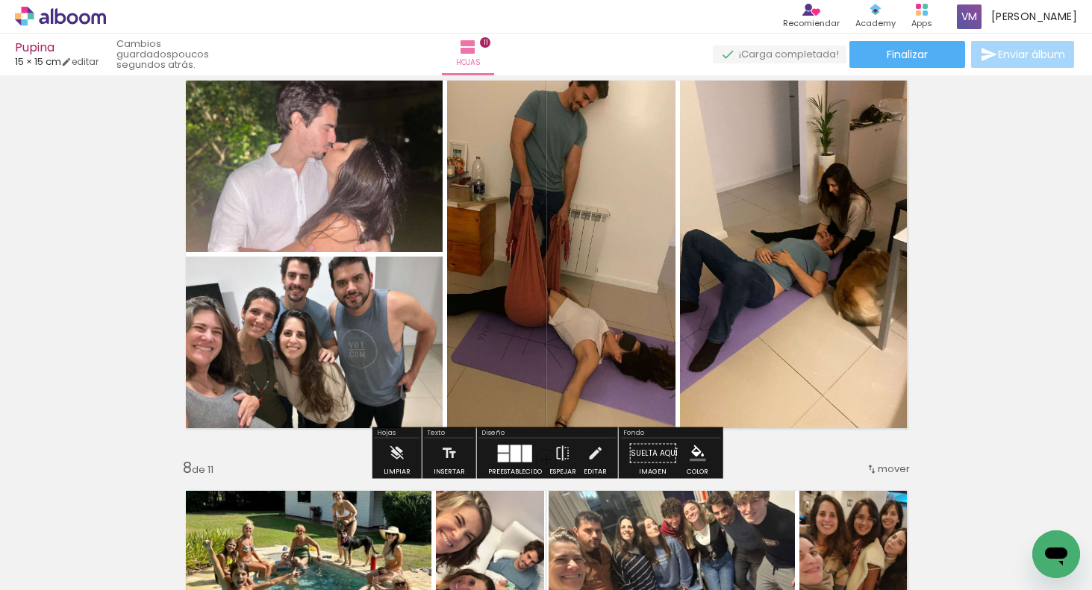
scroll to position [2506, 0]
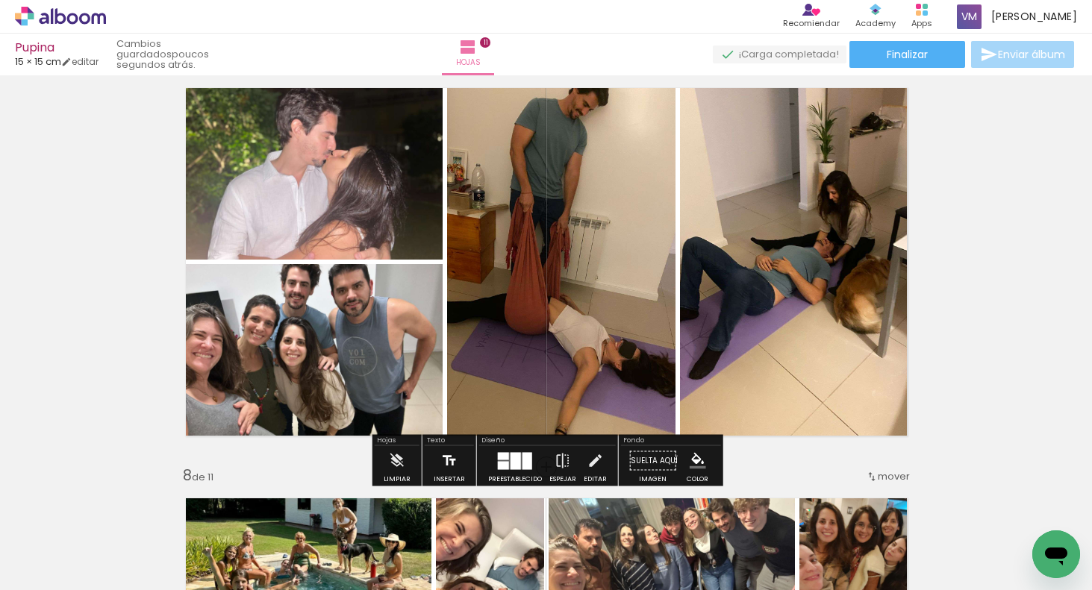
click at [457, 464] on paper-button "Insertar" at bounding box center [449, 465] width 39 height 38
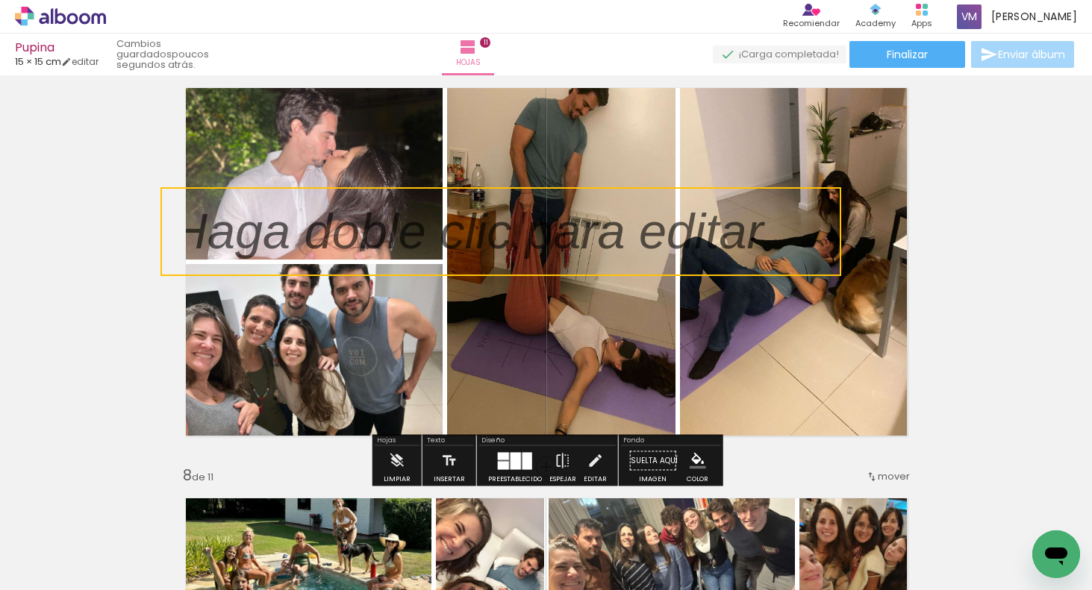
click at [517, 226] on quentale-selection at bounding box center [500, 231] width 681 height 89
type input "Sans Serif"
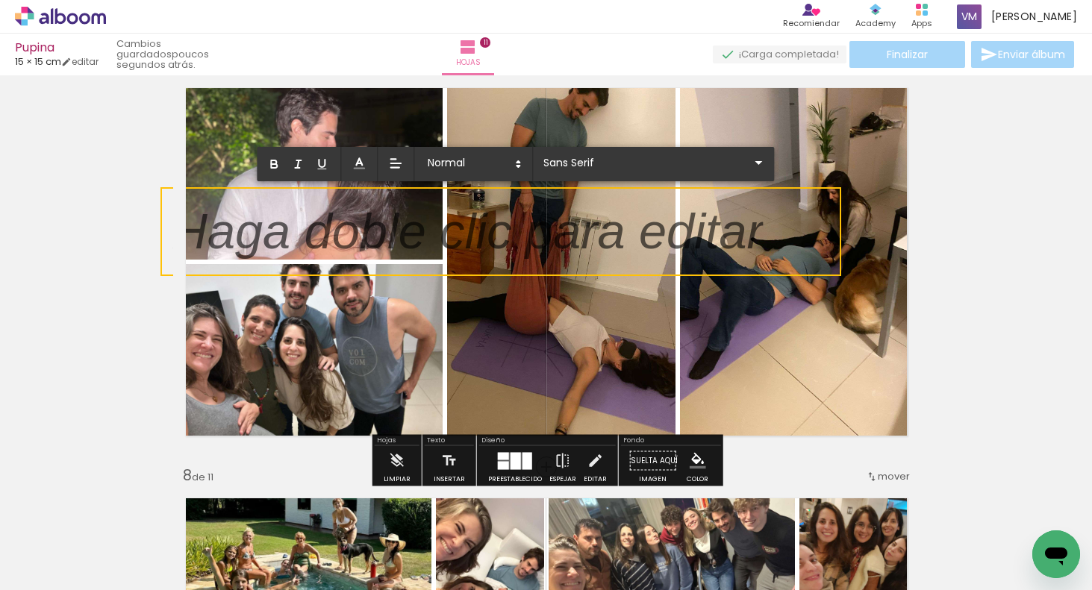
click at [517, 226] on p at bounding box center [468, 240] width 592 height 71
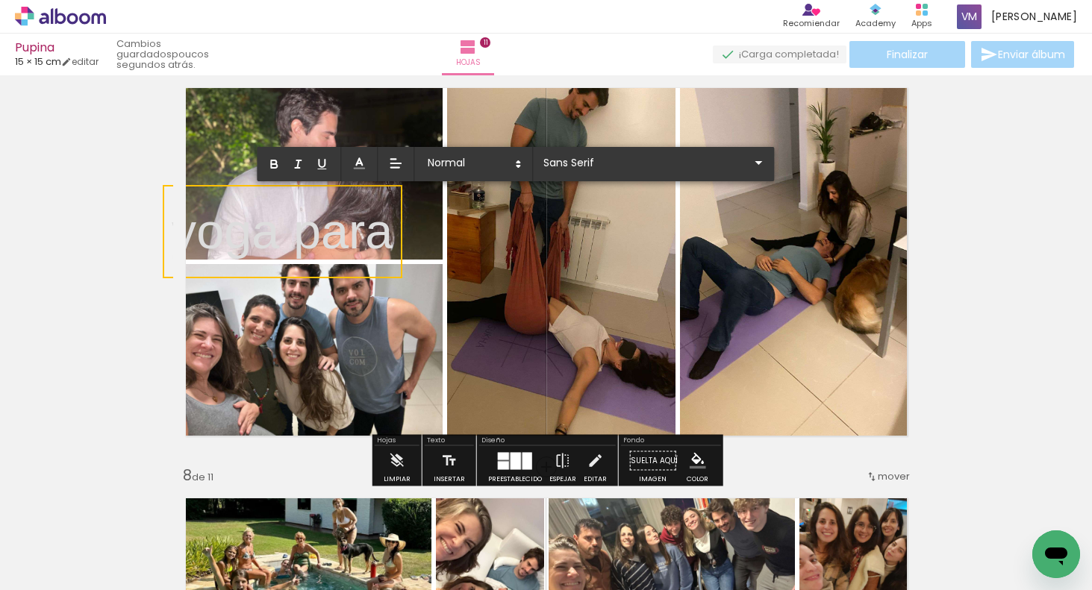
drag, startPoint x: 741, startPoint y: 301, endPoint x: 657, endPoint y: 287, distance: 84.9
click at [739, 304] on quentale-layouter at bounding box center [546, 261] width 746 height 373
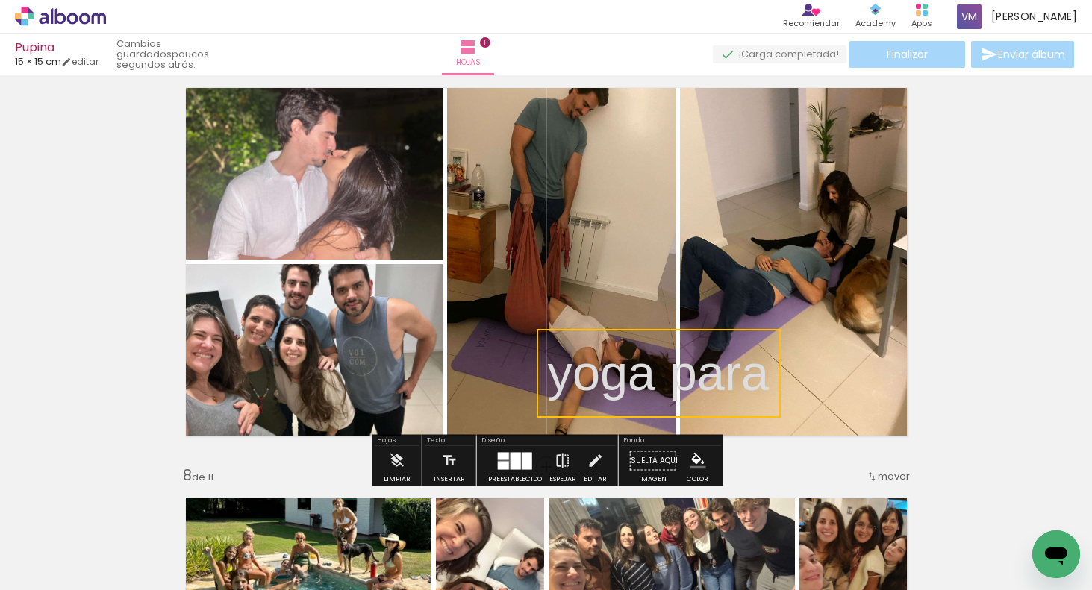
drag, startPoint x: 368, startPoint y: 205, endPoint x: 740, endPoint y: 337, distance: 394.4
click at [743, 347] on quentale-selection at bounding box center [659, 373] width 244 height 89
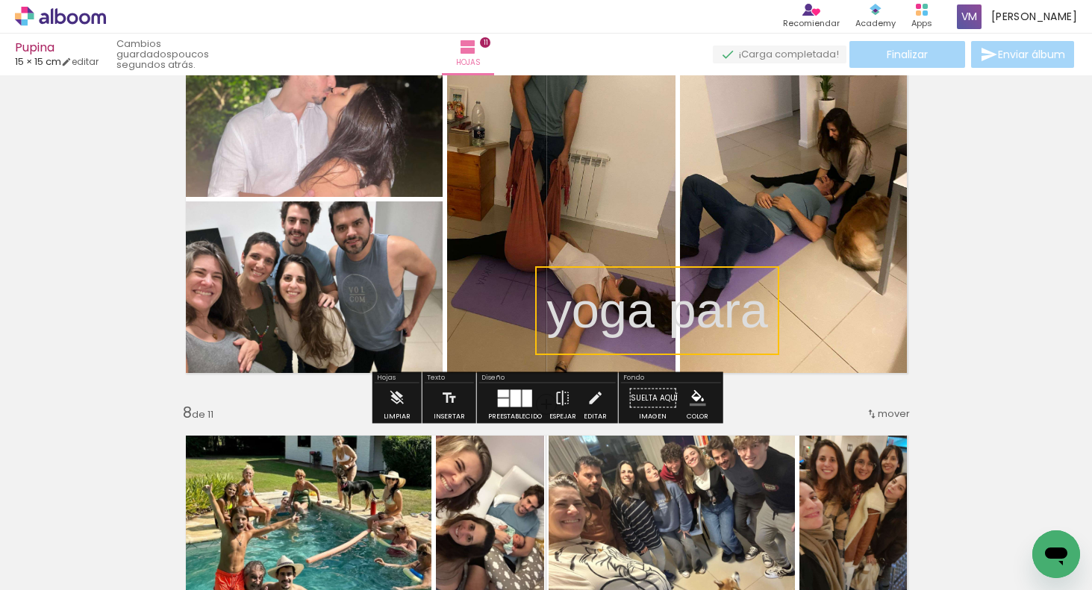
scroll to position [2655, 0]
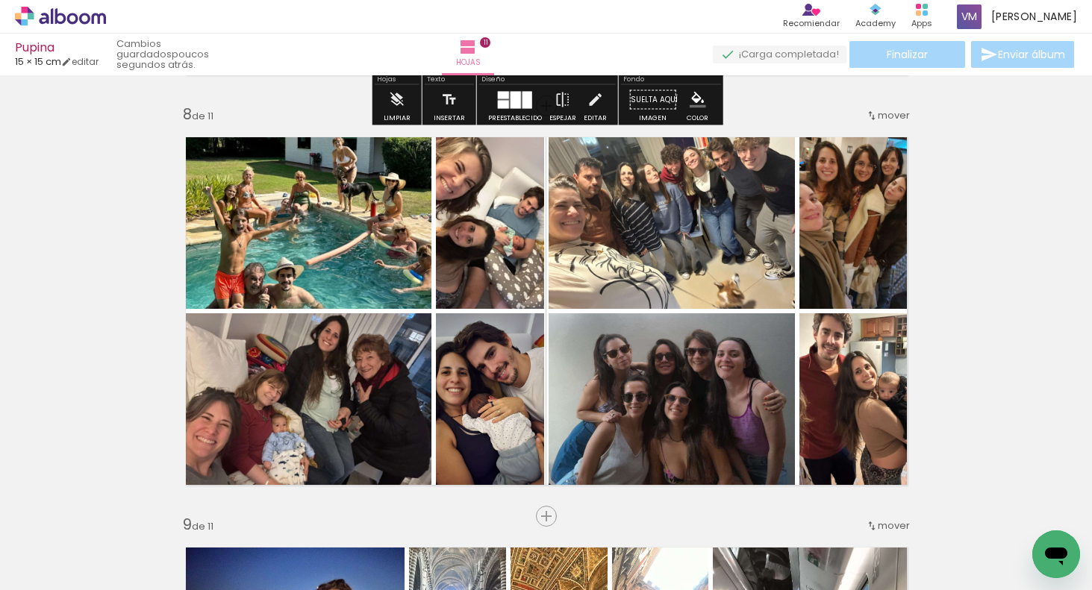
scroll to position [2876, 0]
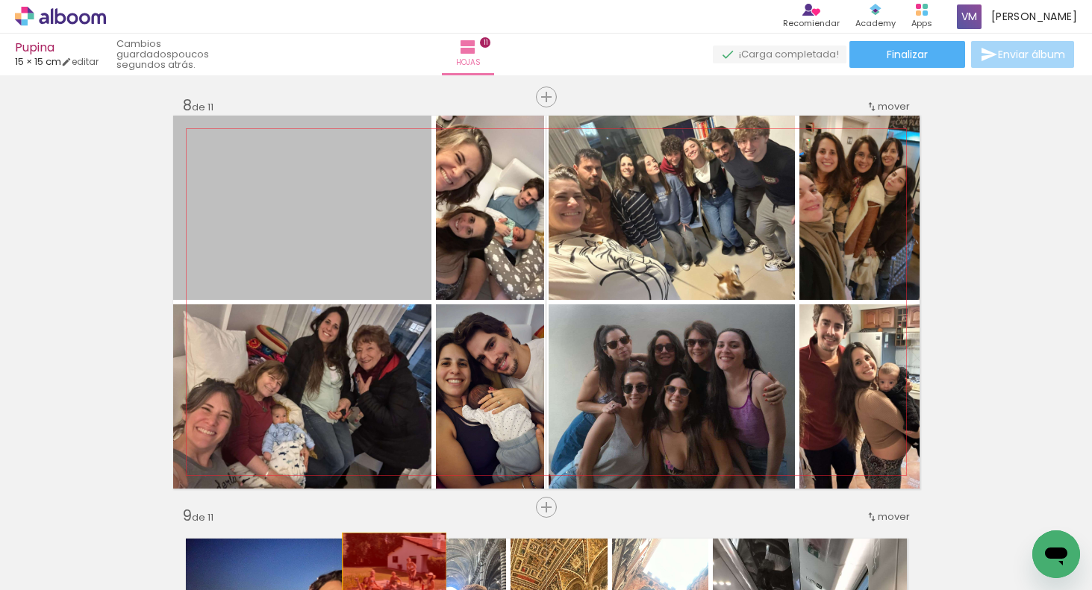
drag, startPoint x: 354, startPoint y: 244, endPoint x: 393, endPoint y: 563, distance: 321.0
click at [394, 572] on quentale-workspace at bounding box center [546, 295] width 1092 height 590
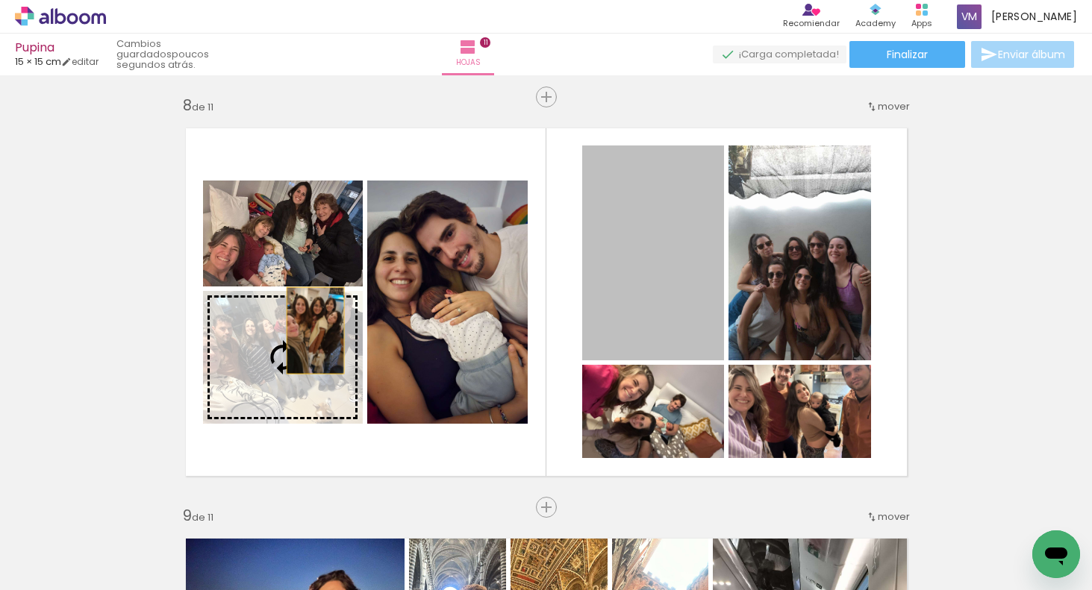
drag, startPoint x: 620, startPoint y: 280, endPoint x: 316, endPoint y: 328, distance: 308.3
click at [0, 0] on slot at bounding box center [0, 0] width 0 height 0
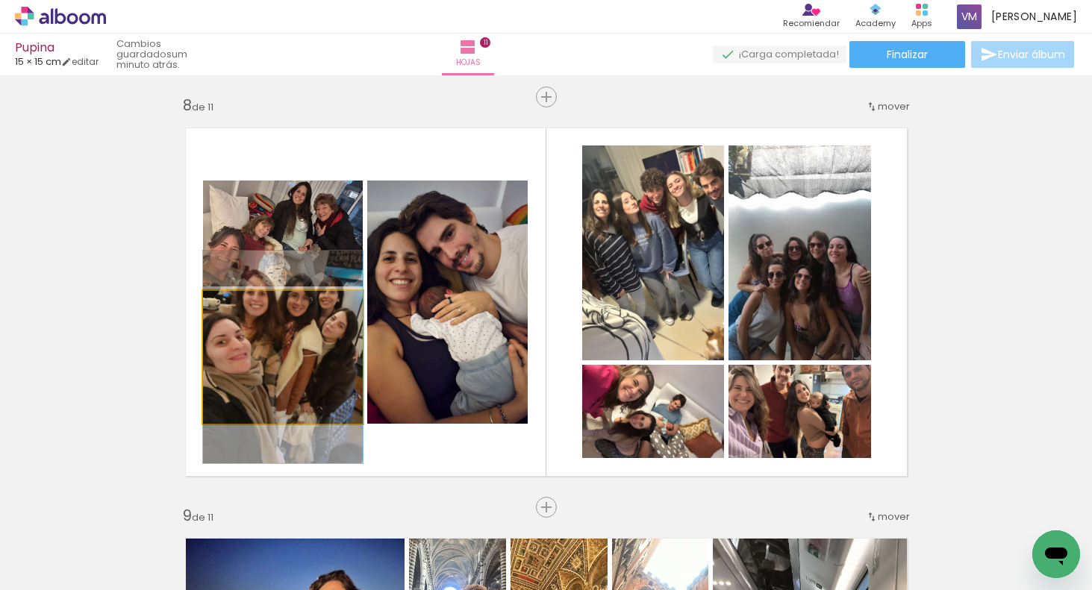
click at [336, 375] on quentale-photo at bounding box center [283, 357] width 160 height 133
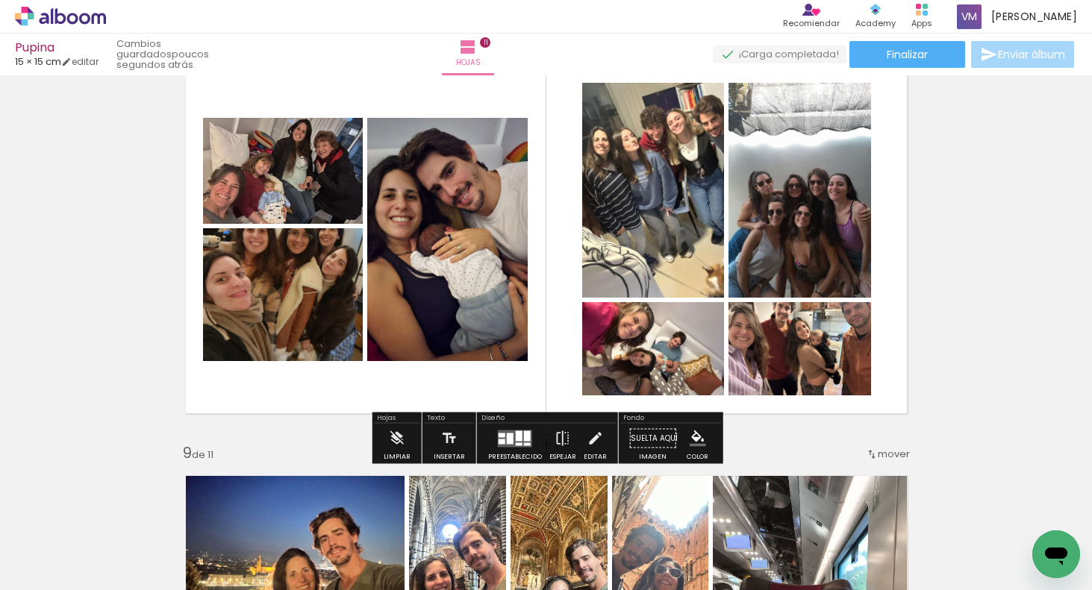
scroll to position [2903, 0]
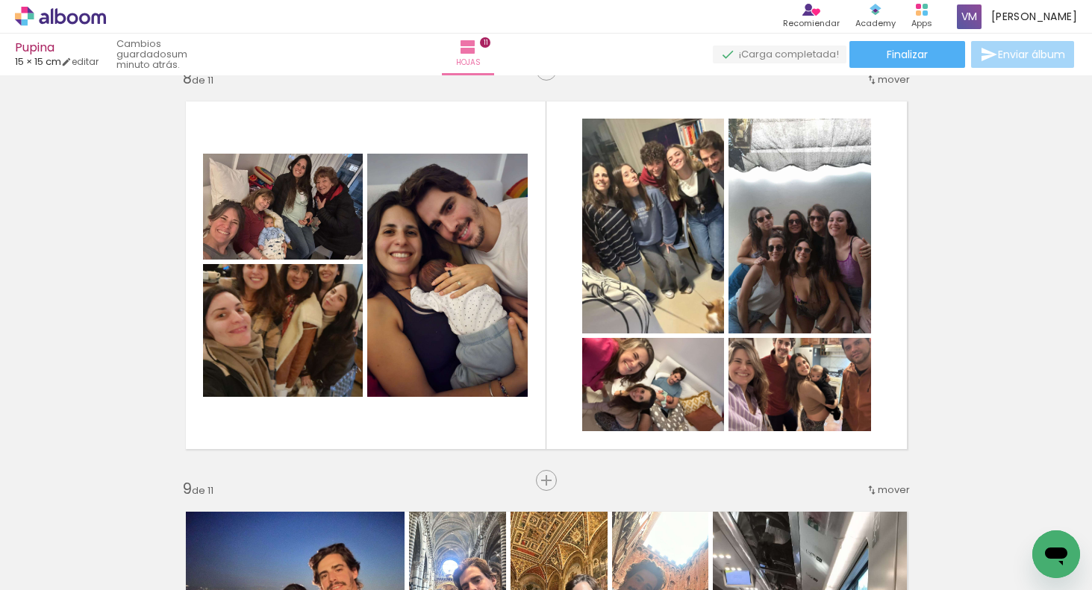
scroll to position [0, 2161]
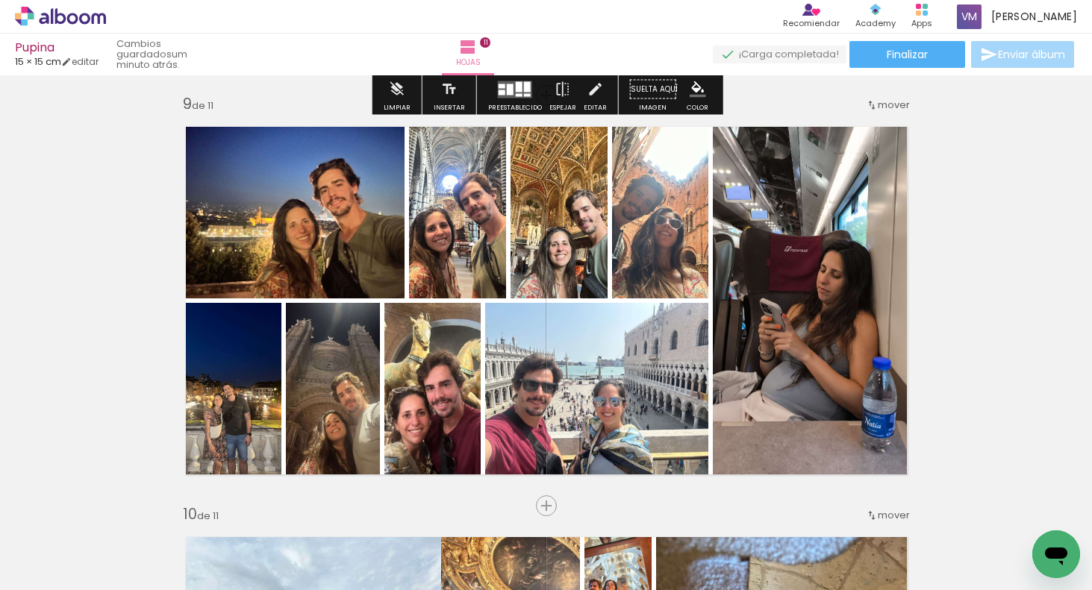
scroll to position [3336, 0]
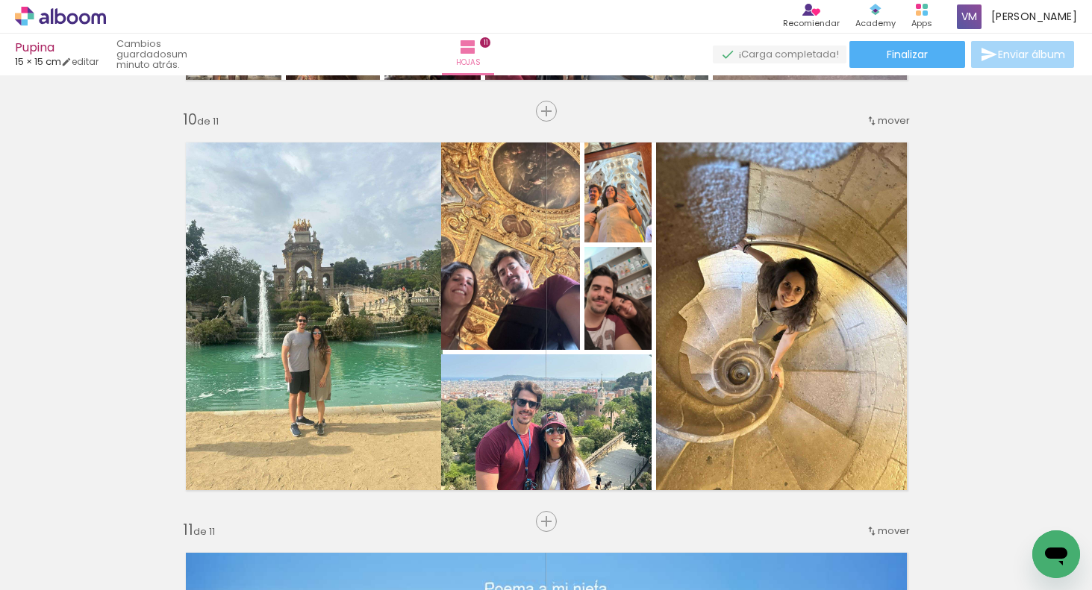
scroll to position [3757, 0]
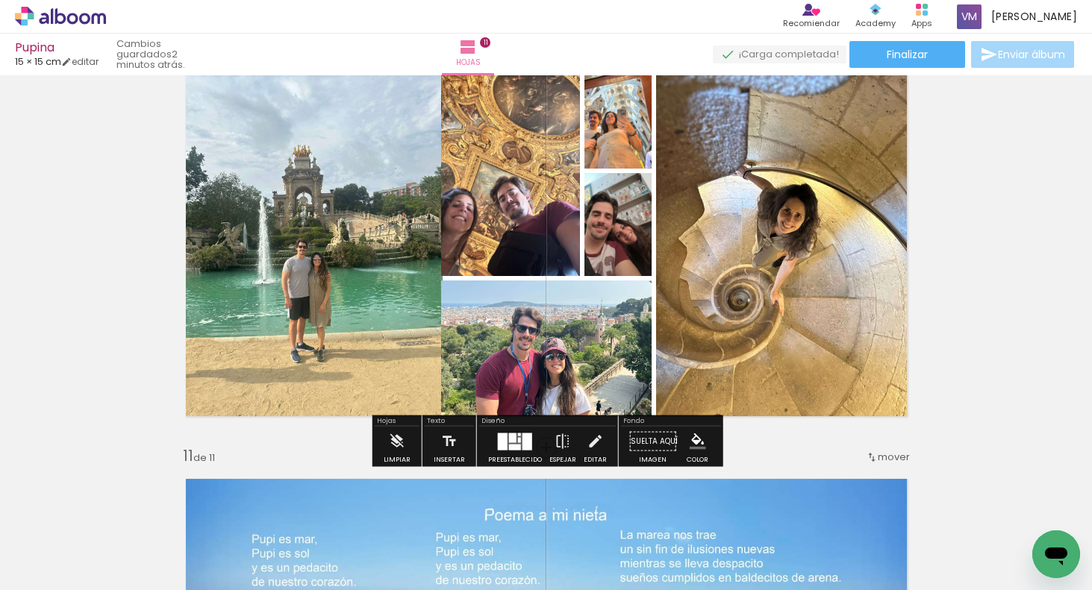
scroll to position [0, 2161]
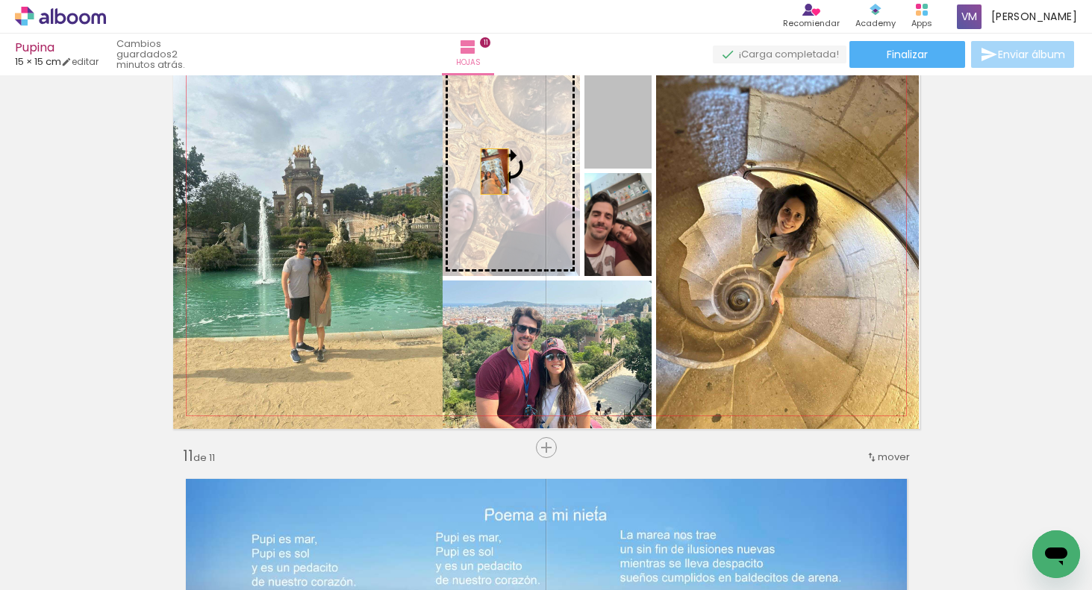
drag, startPoint x: 610, startPoint y: 134, endPoint x: 287, endPoint y: 254, distance: 344.7
click at [0, 0] on slot at bounding box center [0, 0] width 0 height 0
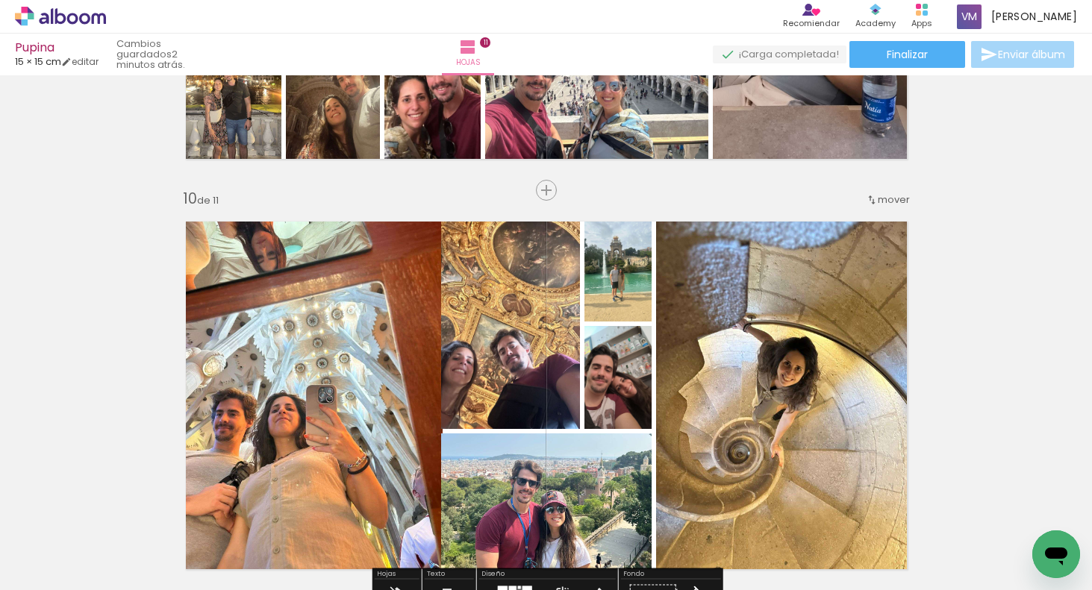
scroll to position [3536, 0]
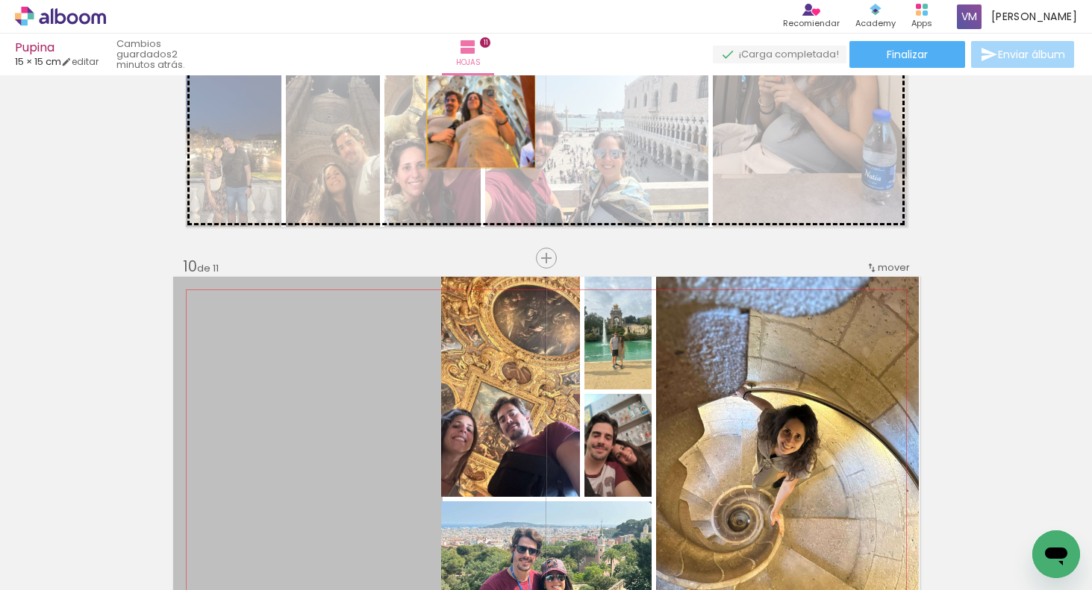
drag, startPoint x: 406, startPoint y: 338, endPoint x: 493, endPoint y: 234, distance: 136.2
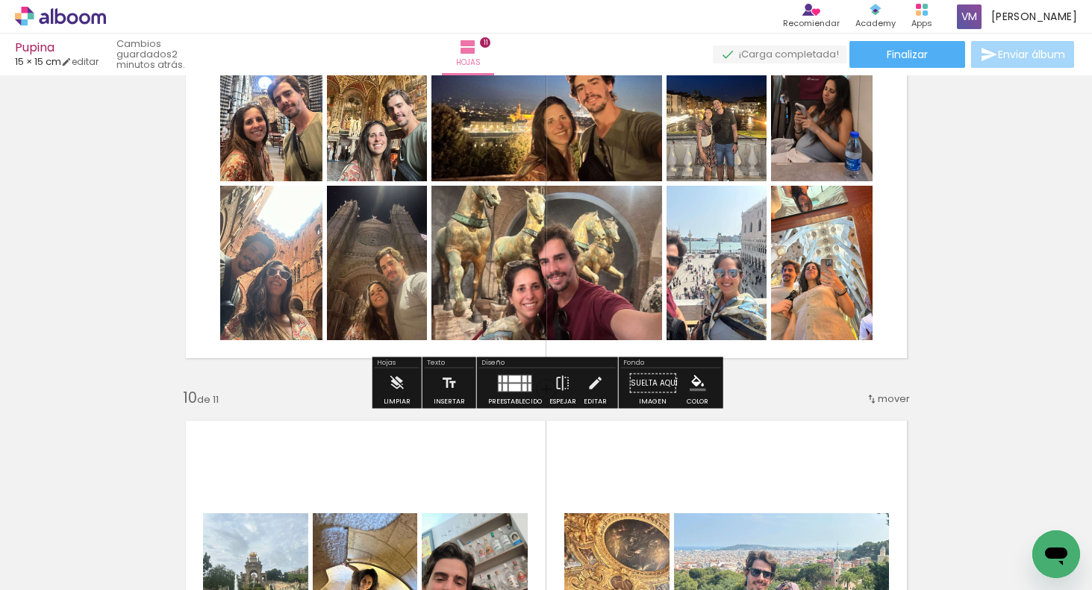
scroll to position [3464, 0]
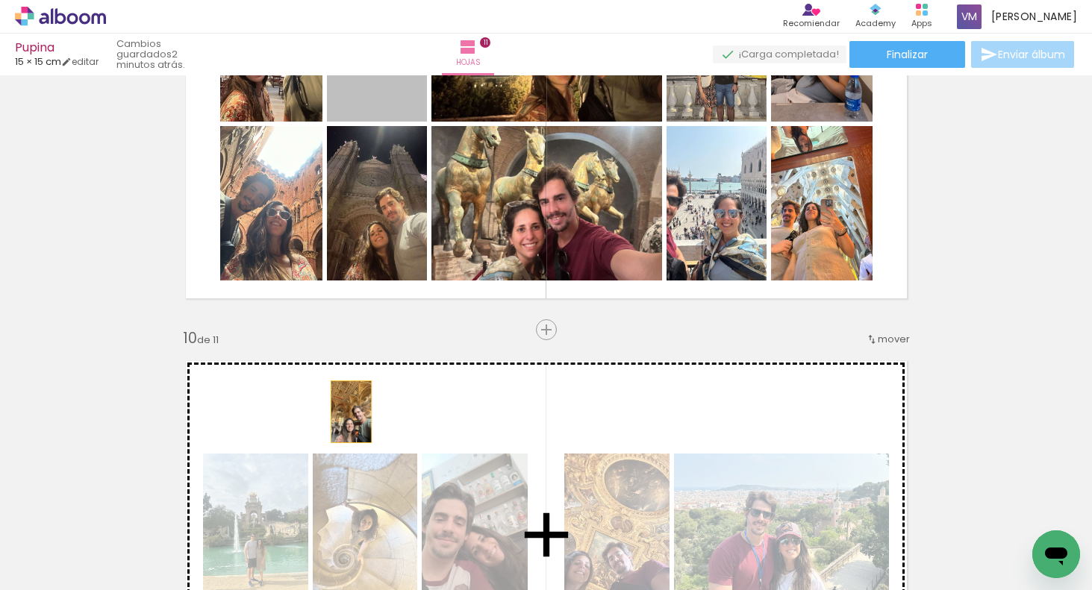
drag, startPoint x: 378, startPoint y: 99, endPoint x: 384, endPoint y: 451, distance: 351.5
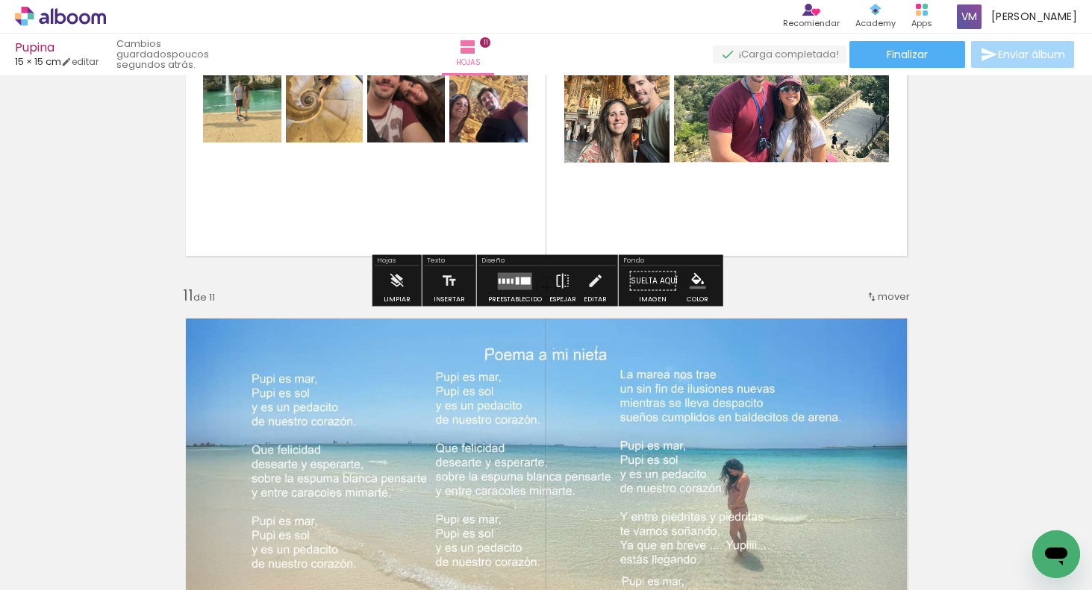
scroll to position [3936, 0]
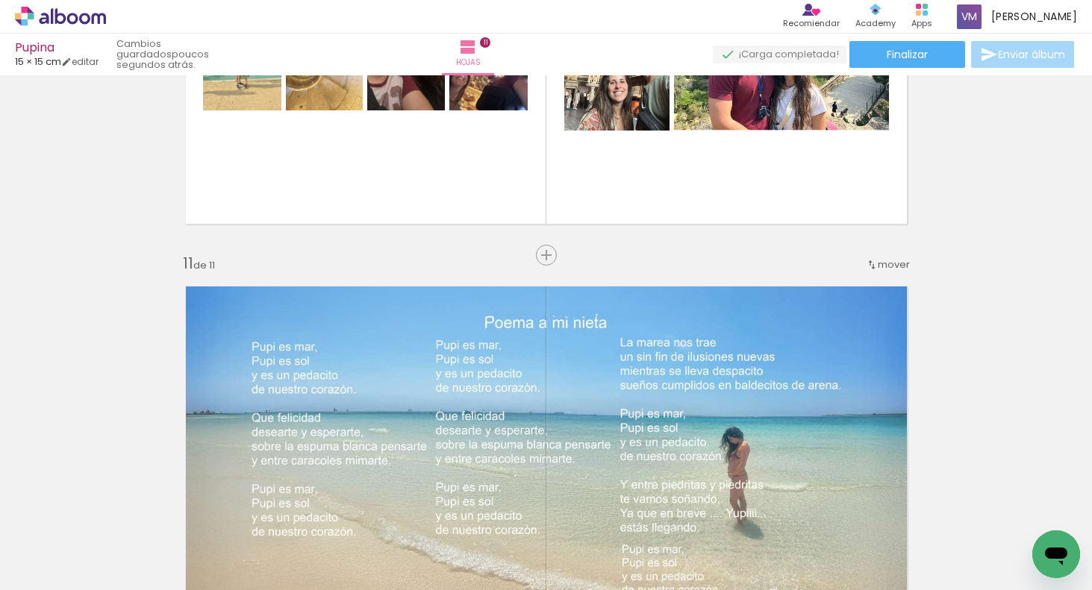
scroll to position [3900, 0]
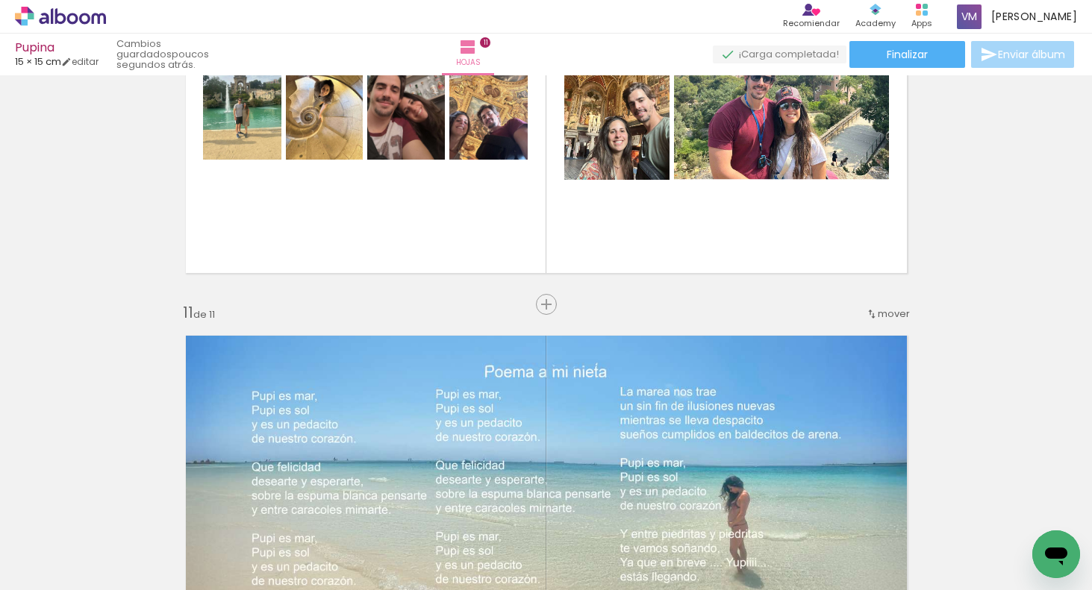
click at [37, 507] on iron-icon at bounding box center [30, 510] width 16 height 16
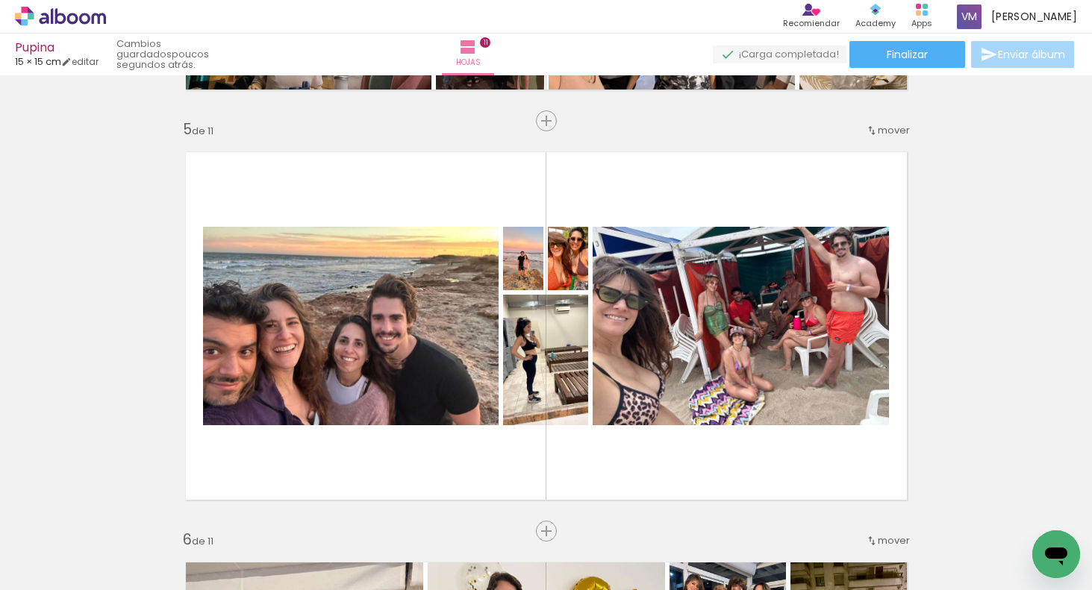
scroll to position [1625, 0]
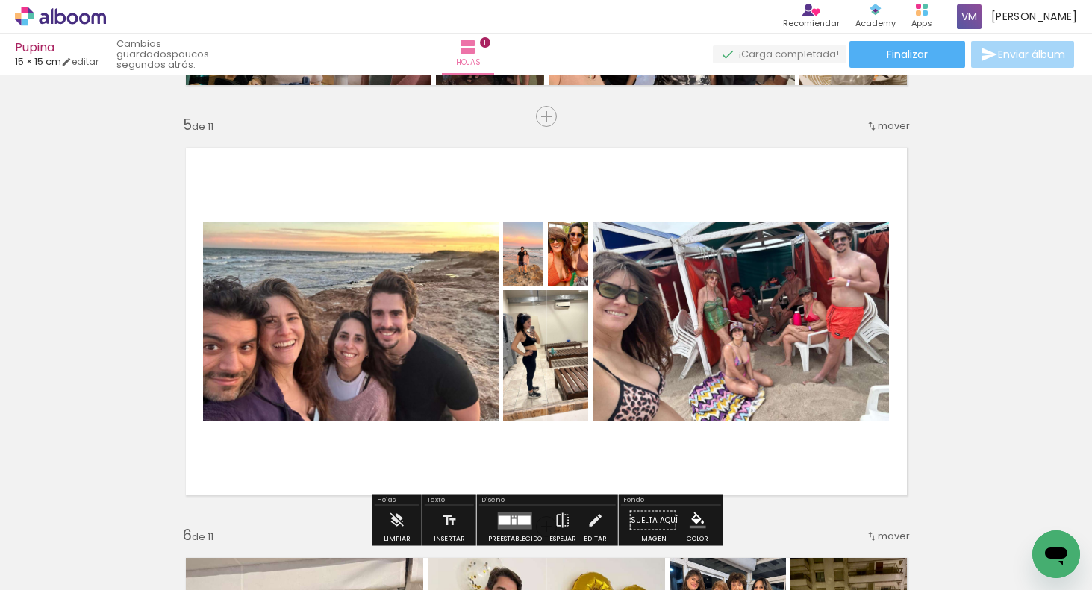
drag, startPoint x: 982, startPoint y: 250, endPoint x: 995, endPoint y: 310, distance: 61.2
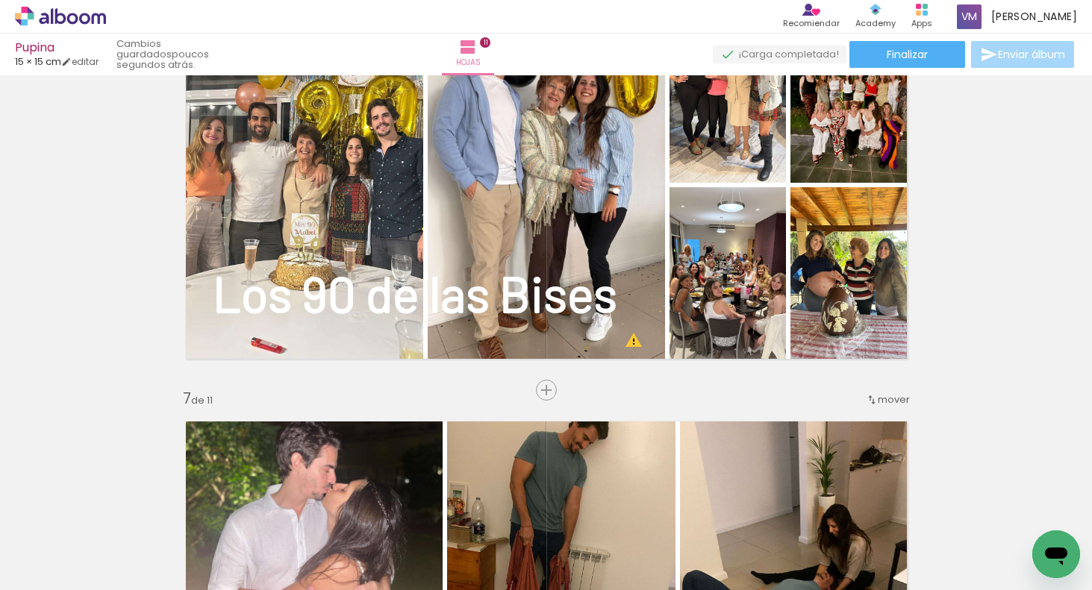
scroll to position [2216, 0]
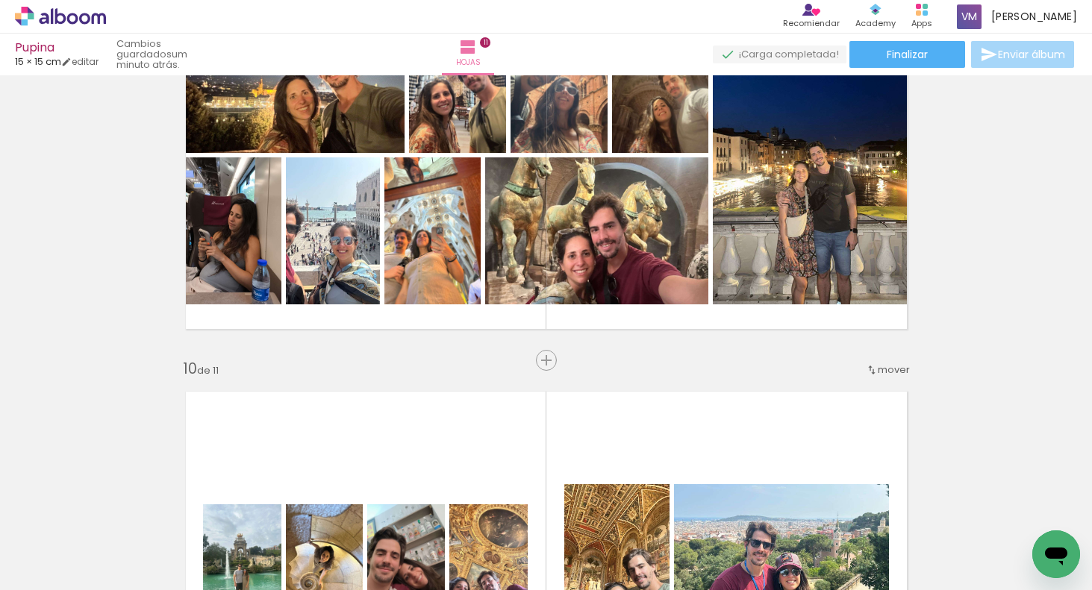
scroll to position [3431, 0]
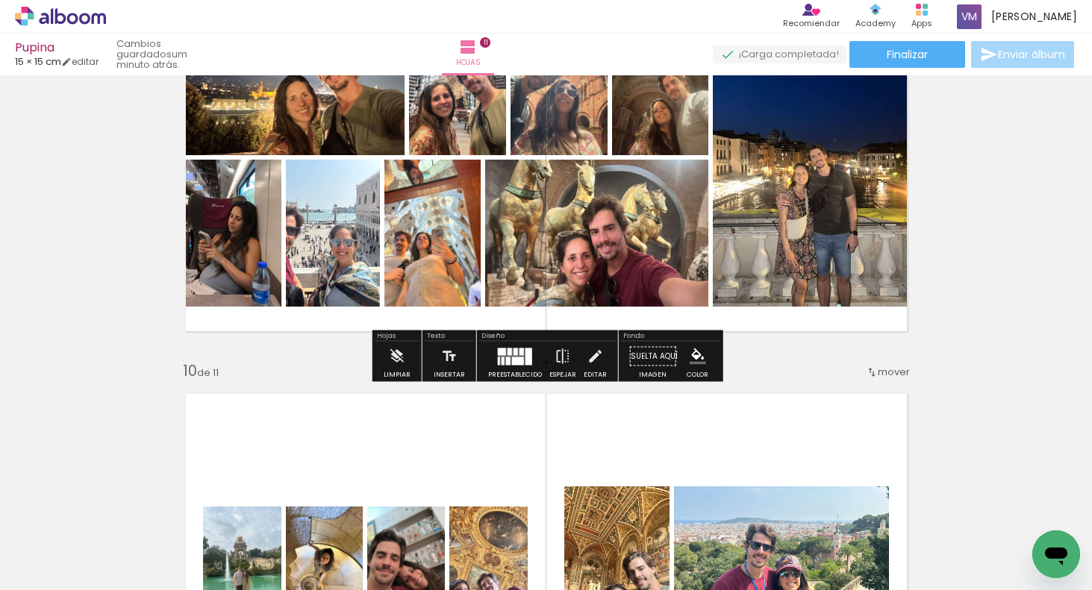
click at [230, 270] on quentale-photo at bounding box center [227, 233] width 108 height 147
click at [519, 350] on div at bounding box center [521, 351] width 4 height 7
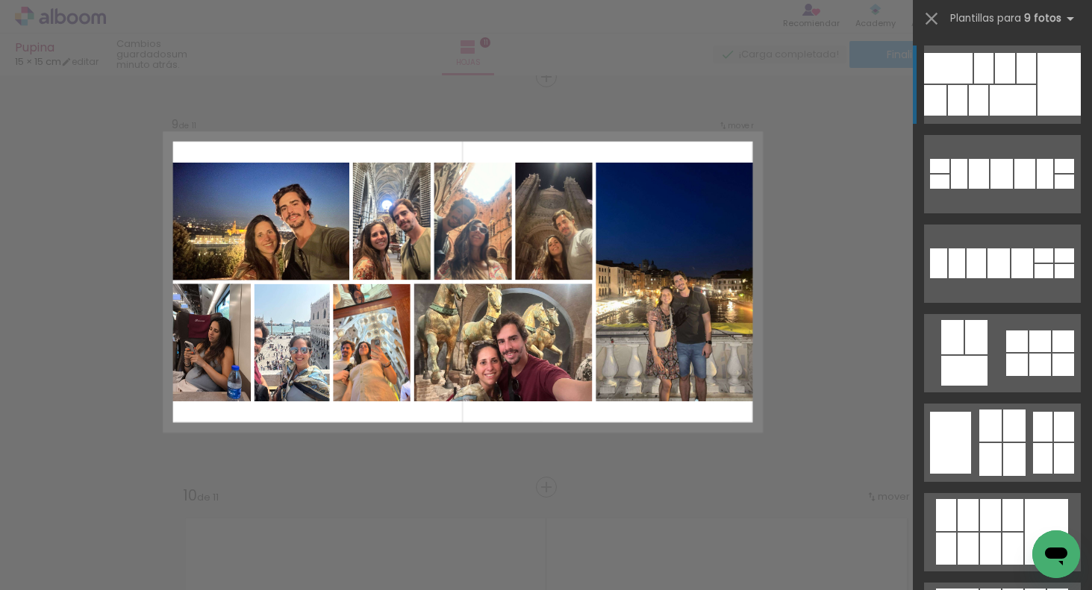
scroll to position [3302, 0]
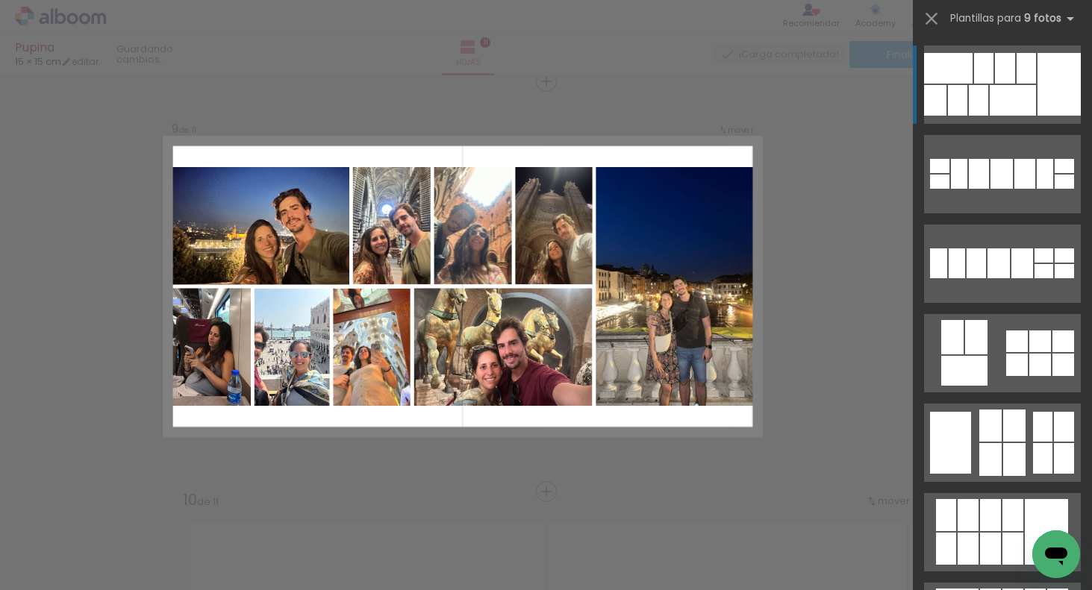
click at [997, 100] on div at bounding box center [1012, 100] width 46 height 31
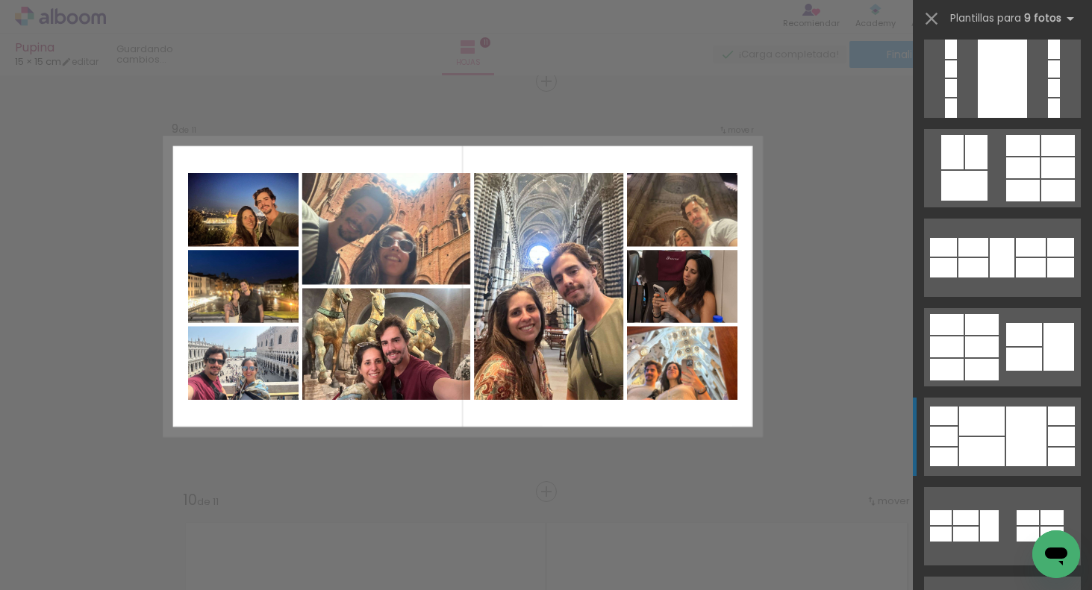
scroll to position [1266, 0]
